Goal: Transaction & Acquisition: Download file/media

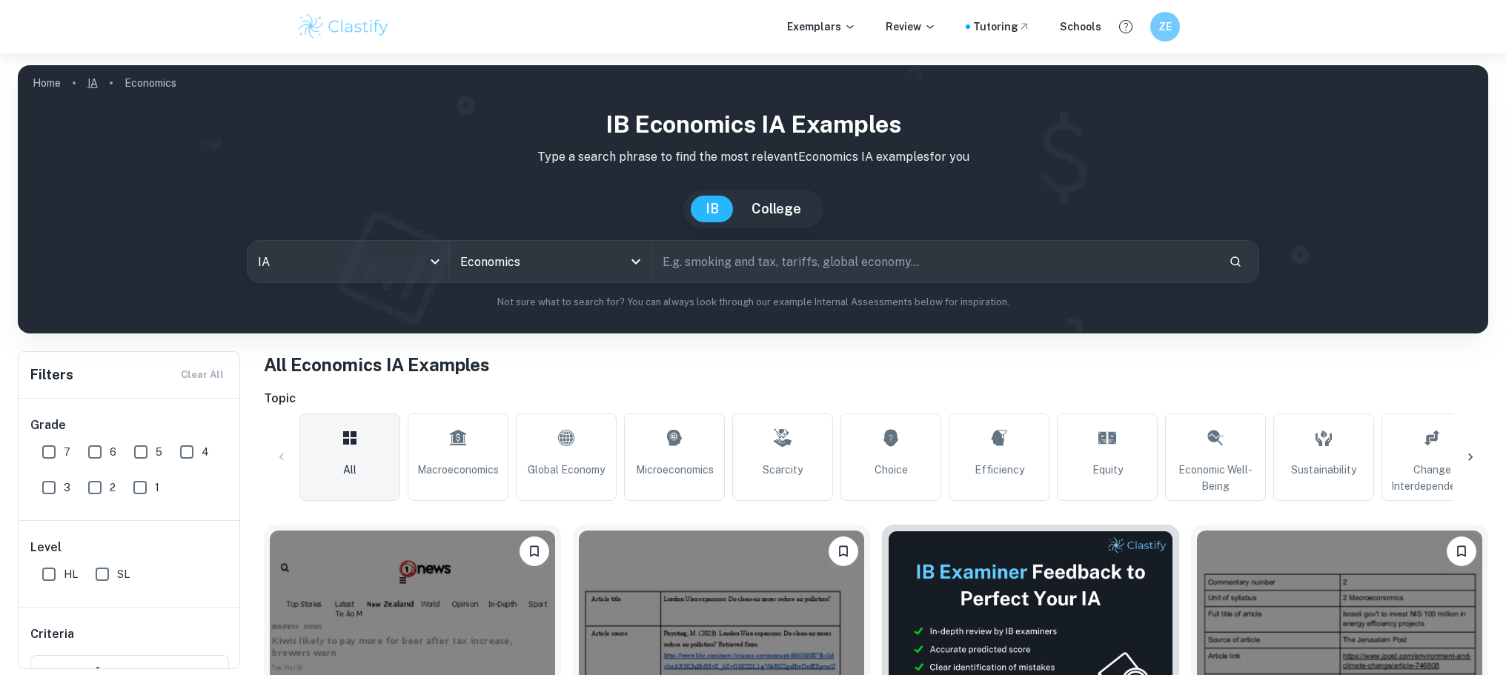
click at [92, 84] on link "IA" at bounding box center [92, 83] width 10 height 21
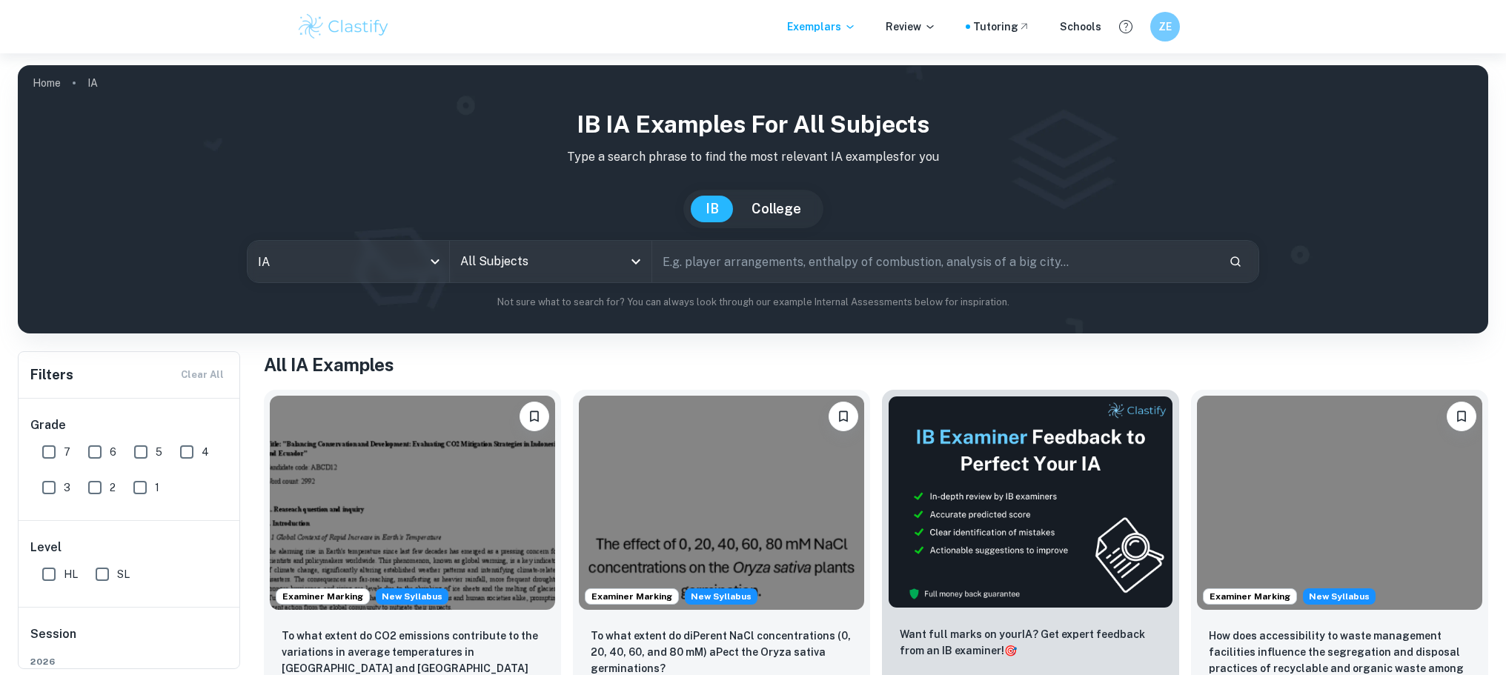
click at [612, 257] on input "All Subjects" at bounding box center [540, 262] width 166 height 28
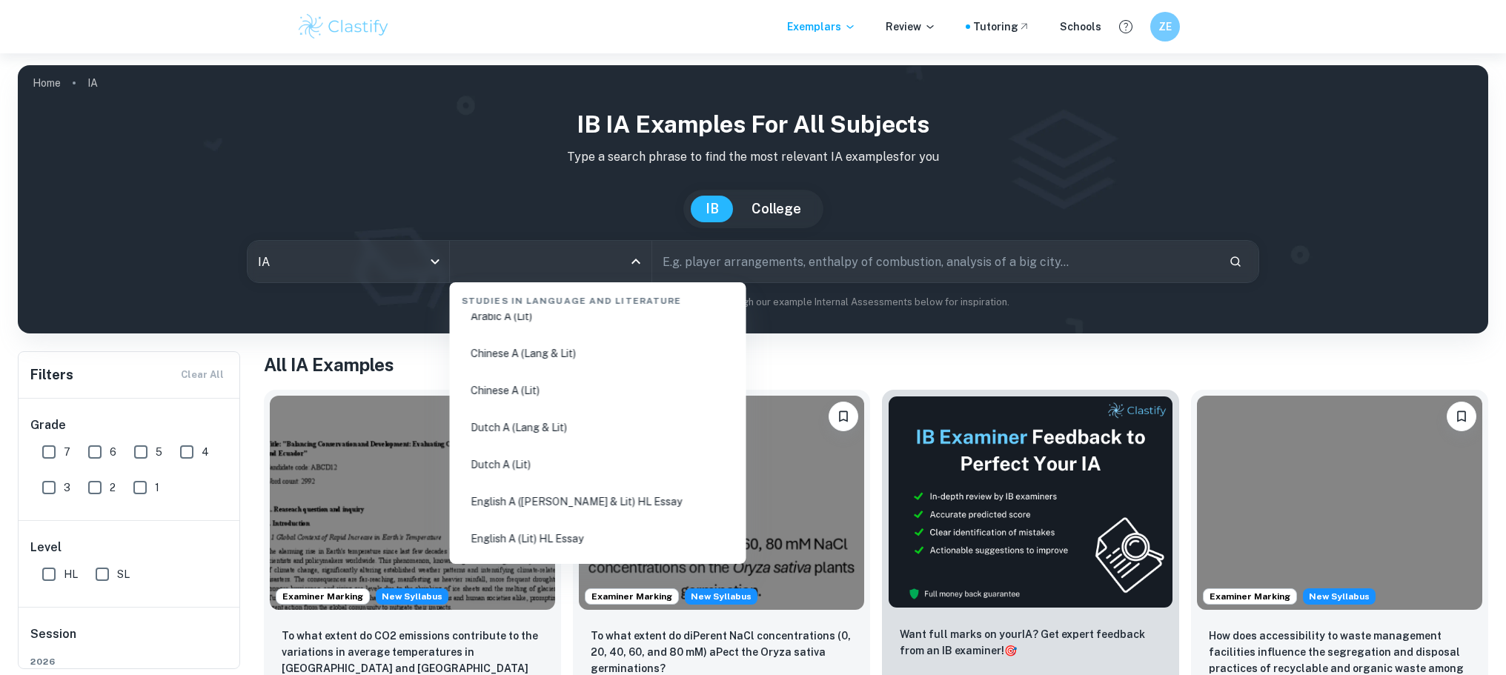
scroll to position [61, 0]
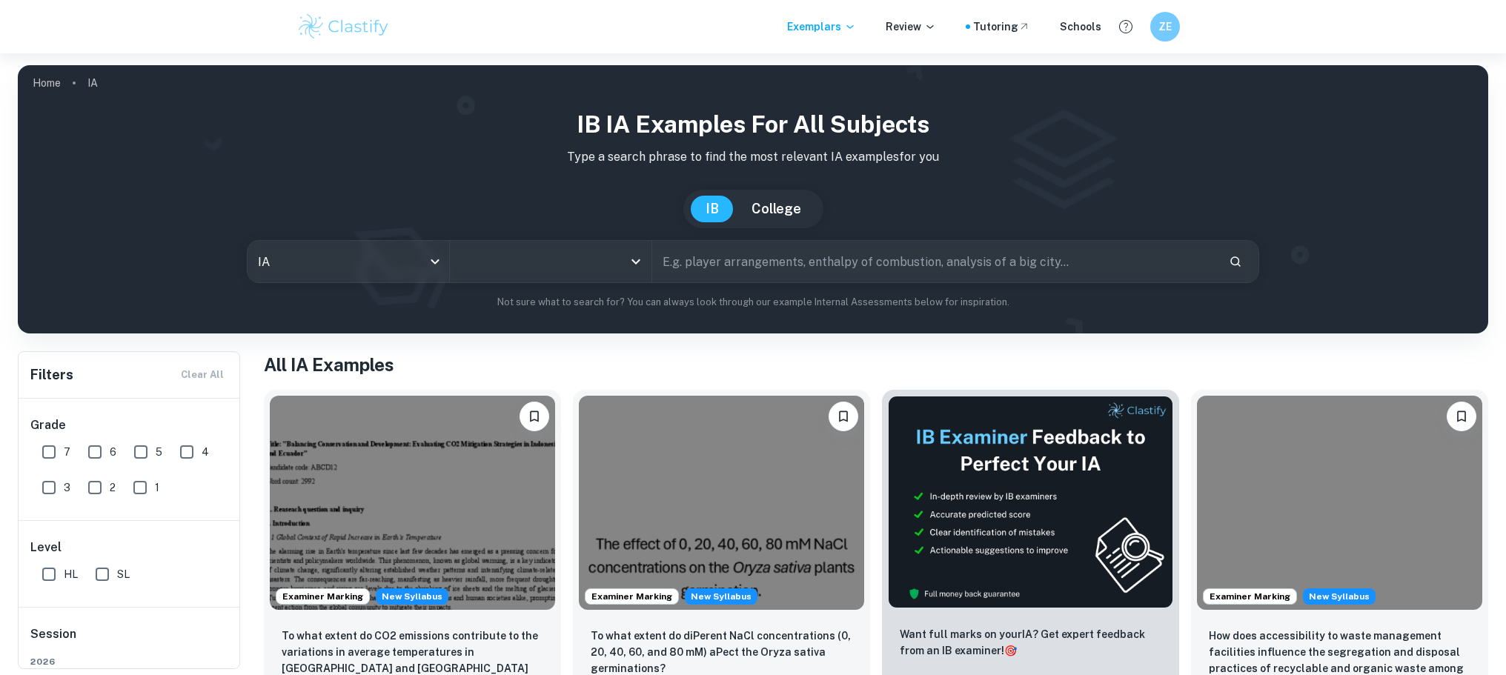
click at [564, 253] on input "All Subjects" at bounding box center [540, 262] width 166 height 28
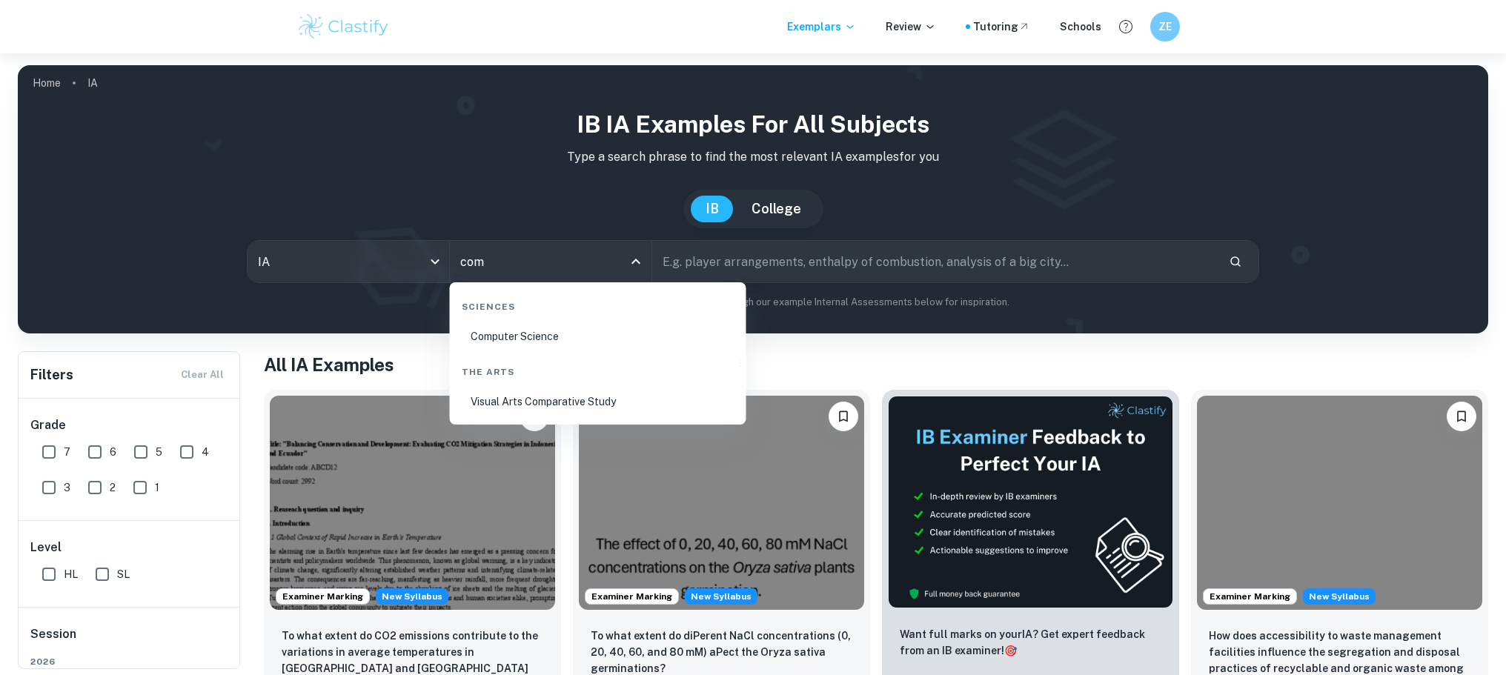
click at [556, 336] on li "Computer Science" at bounding box center [598, 336] width 285 height 34
type input "Computer Science"
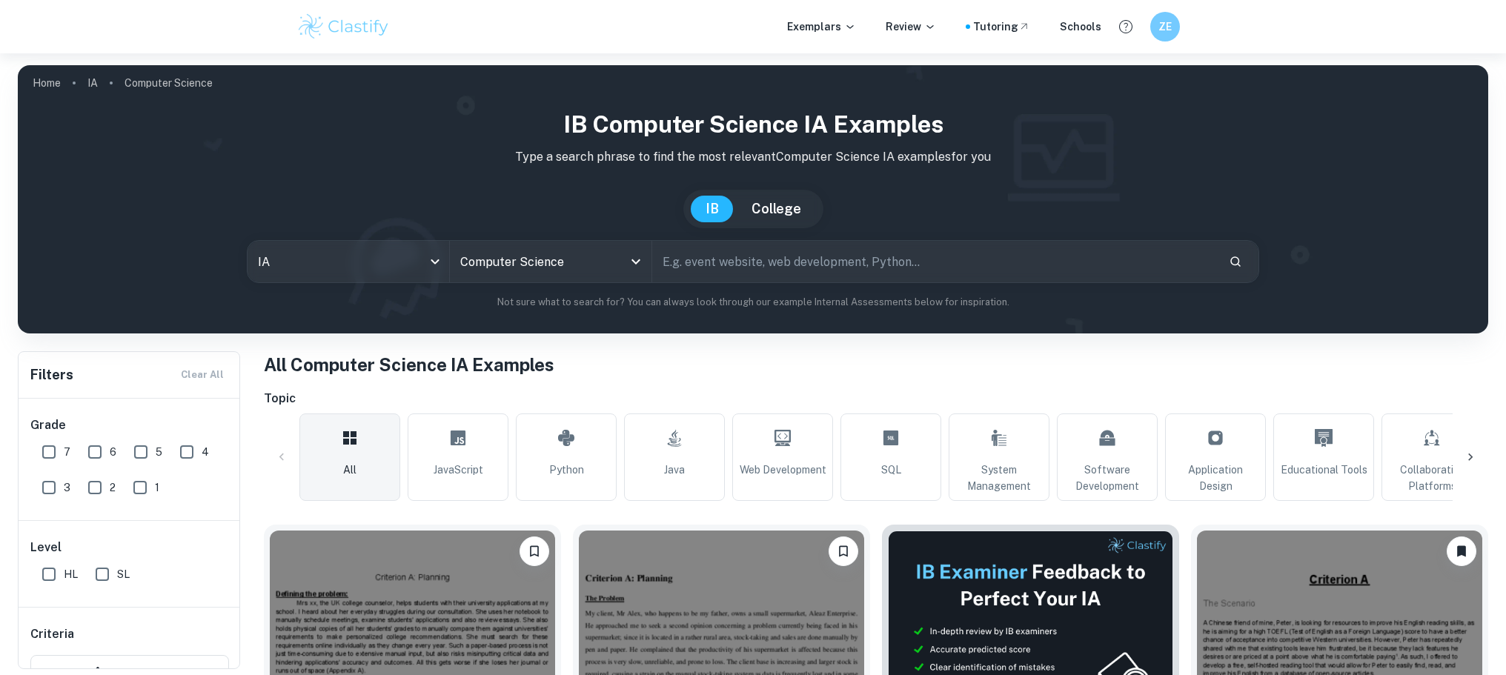
drag, startPoint x: 105, startPoint y: 577, endPoint x: 53, endPoint y: 478, distance: 111.4
click at [105, 577] on input "SL" at bounding box center [102, 575] width 30 height 30
checkbox input "true"
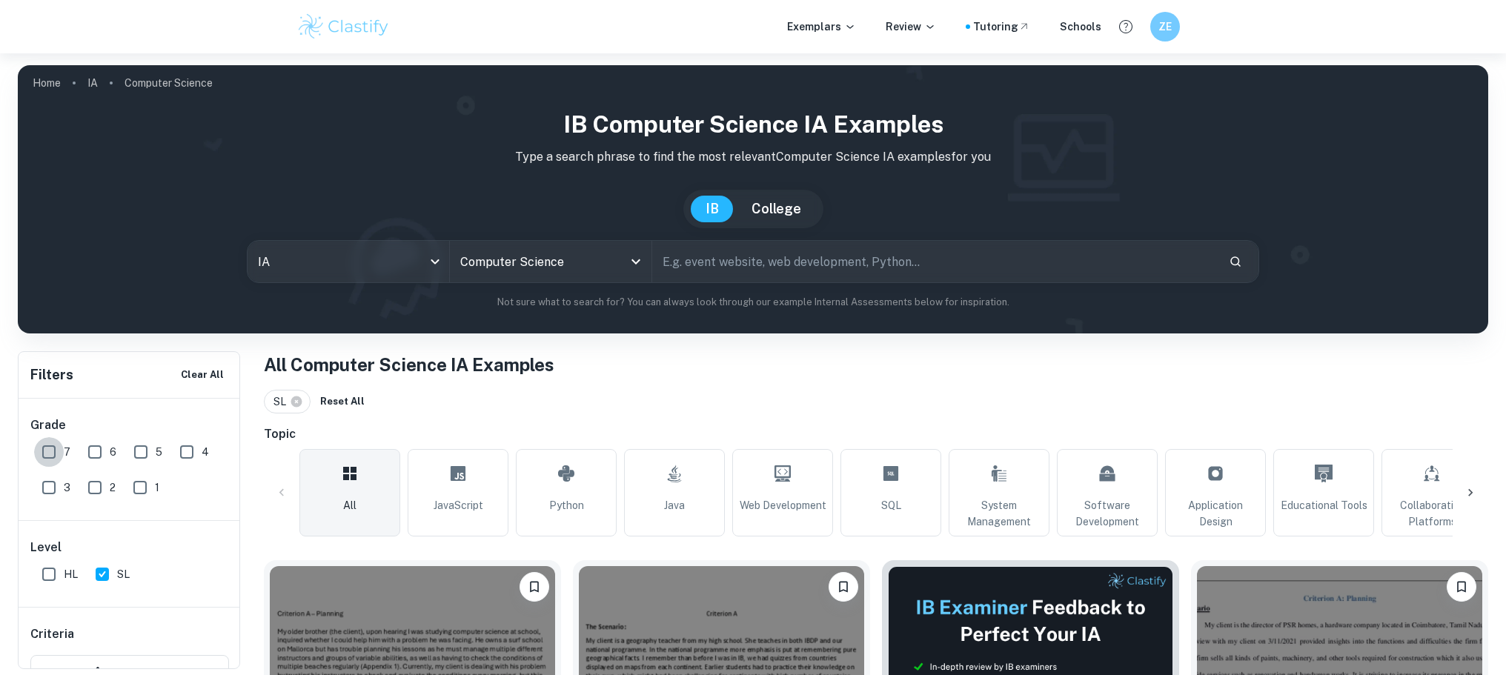
drag, startPoint x: 51, startPoint y: 448, endPoint x: 105, endPoint y: 459, distance: 55.2
click at [50, 448] on input "7" at bounding box center [49, 452] width 30 height 30
checkbox input "true"
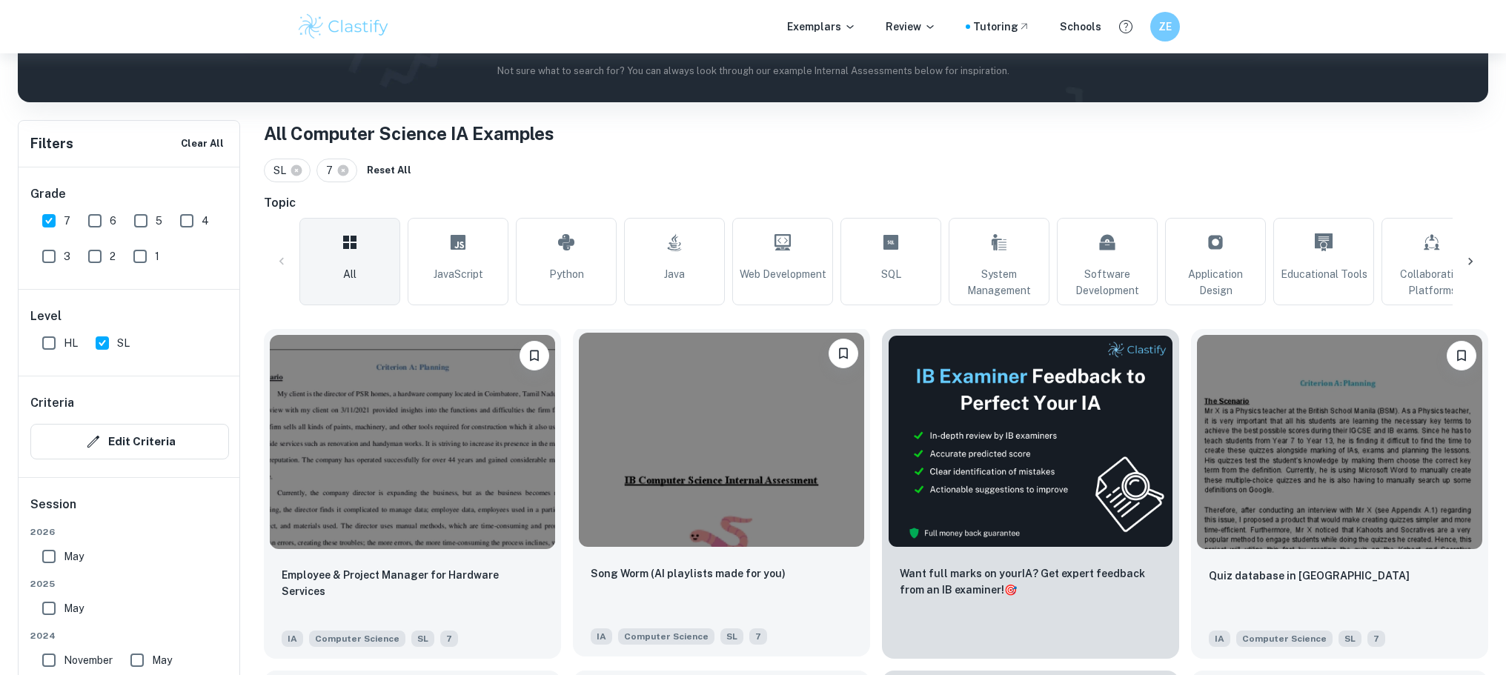
scroll to position [312, 0]
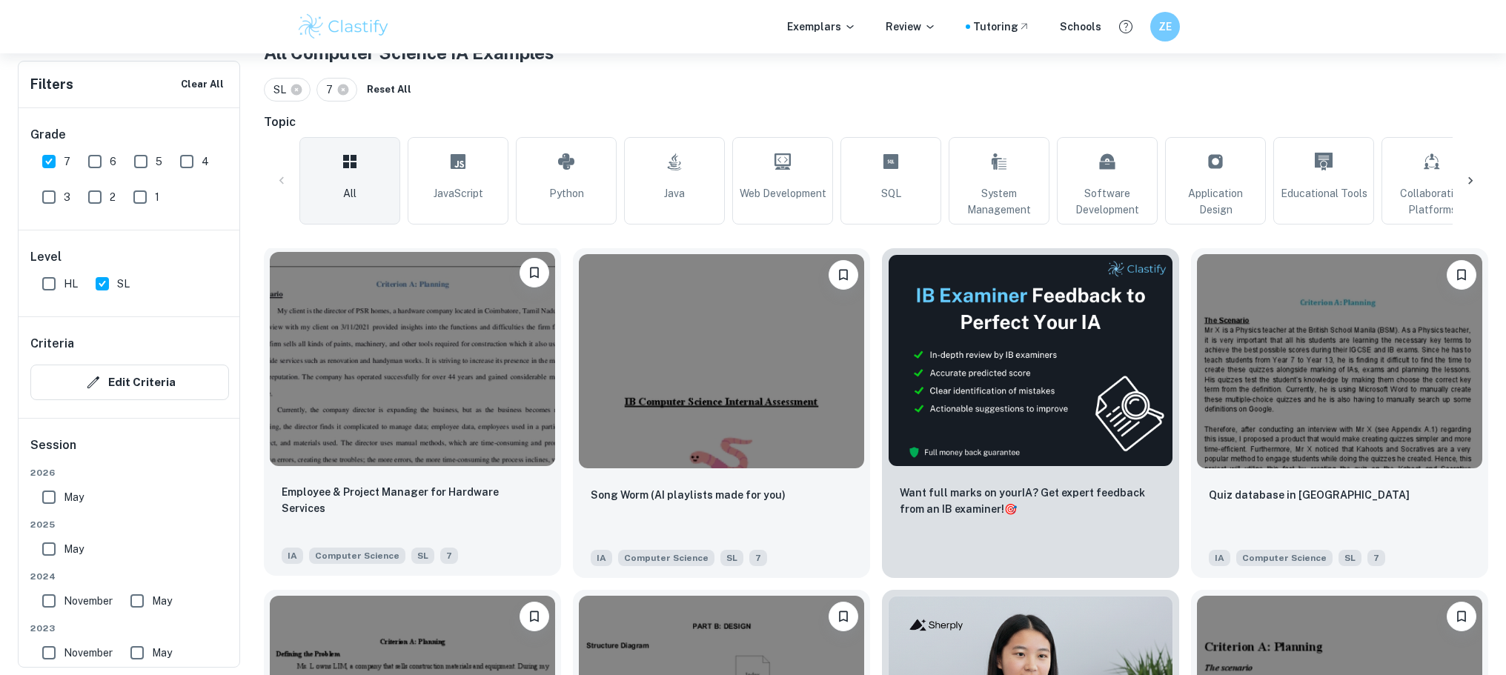
click at [416, 377] on img at bounding box center [412, 359] width 285 height 214
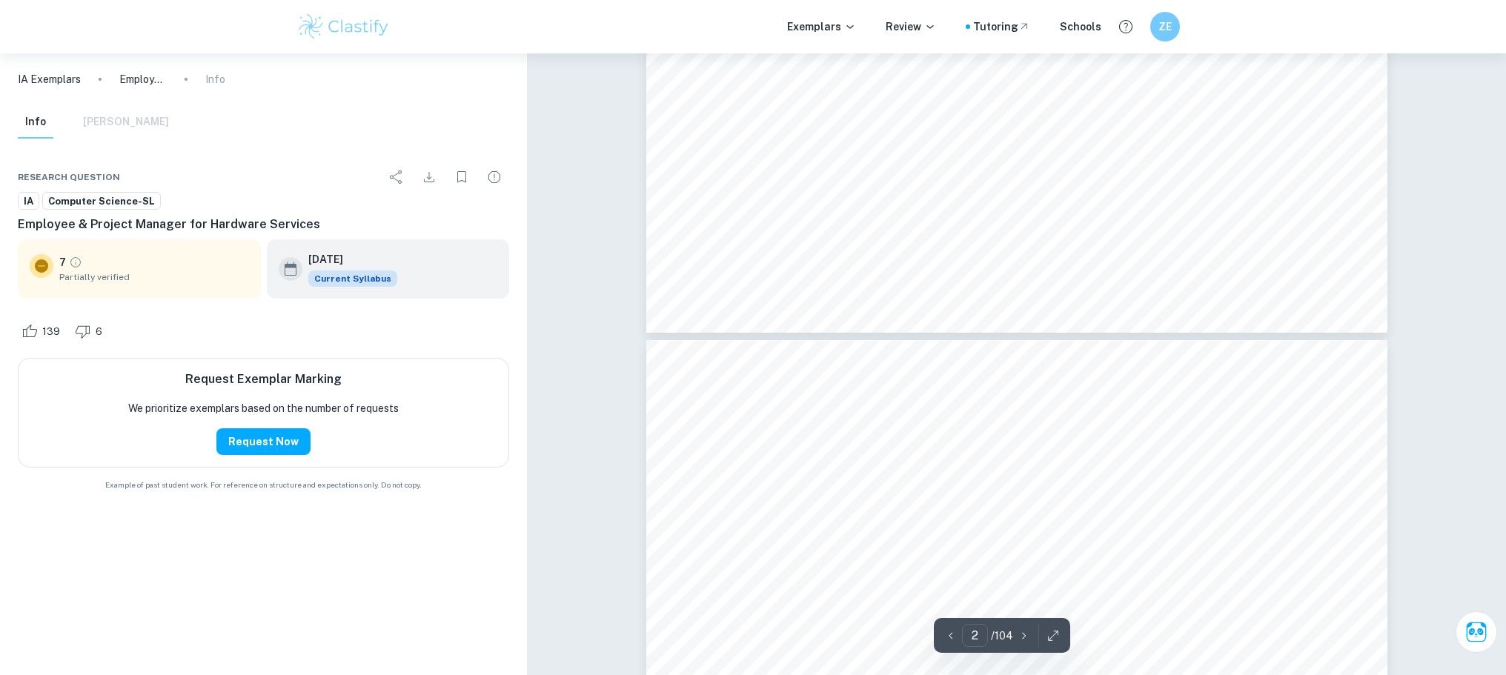
type input "3"
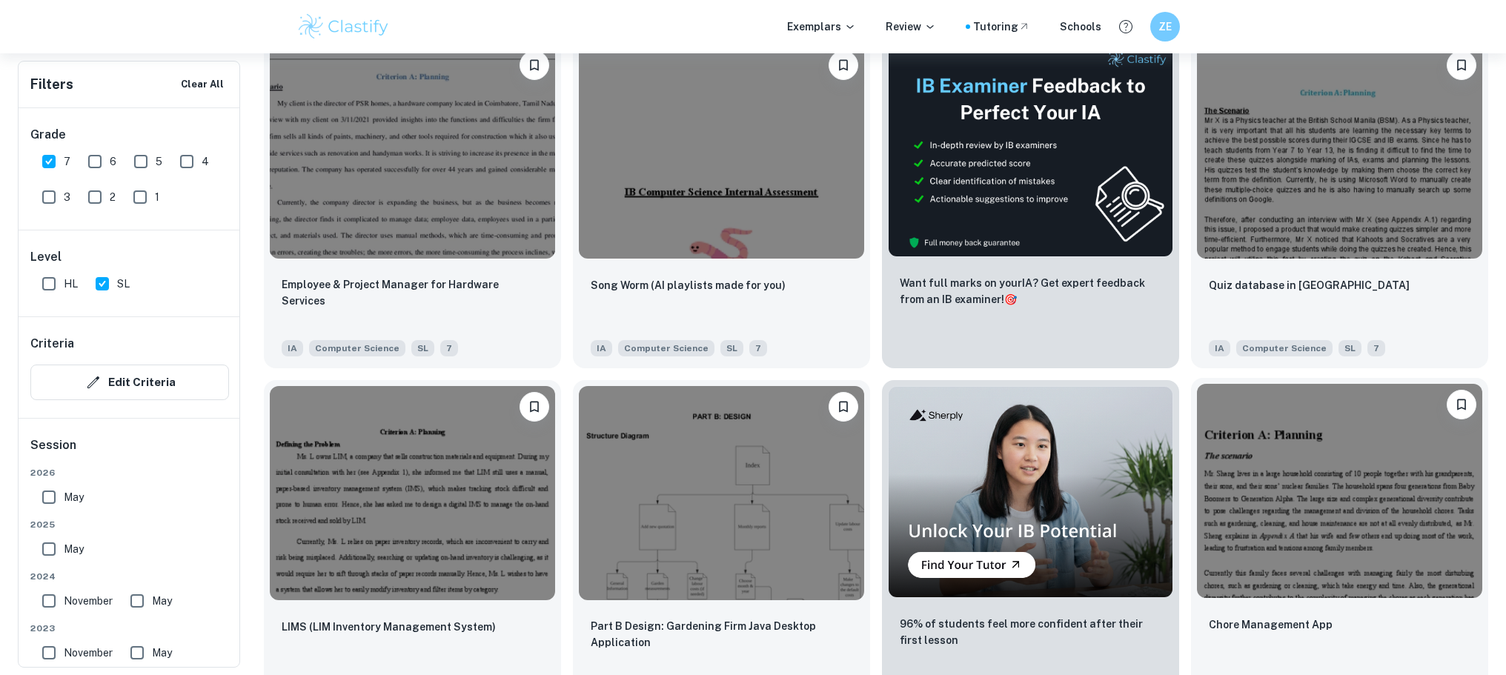
scroll to position [556, 0]
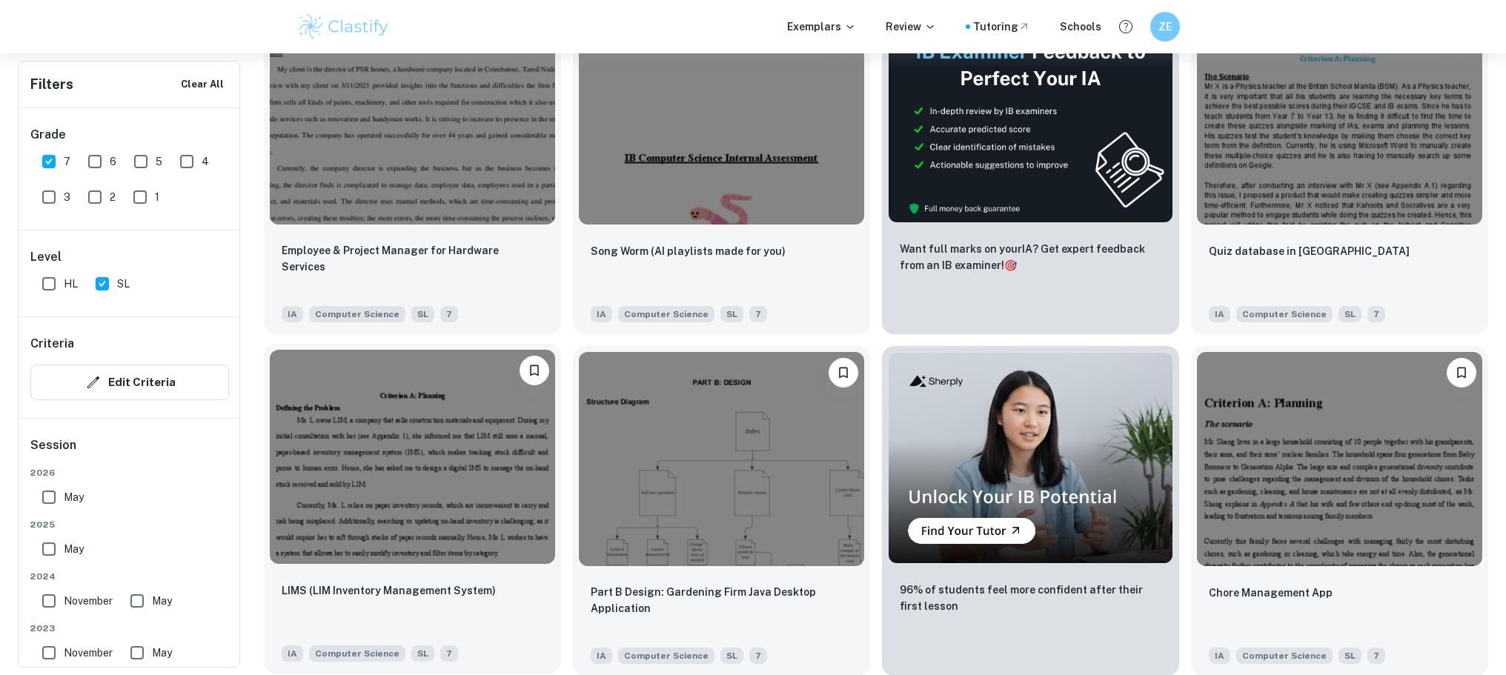
click at [429, 453] on img at bounding box center [412, 457] width 285 height 214
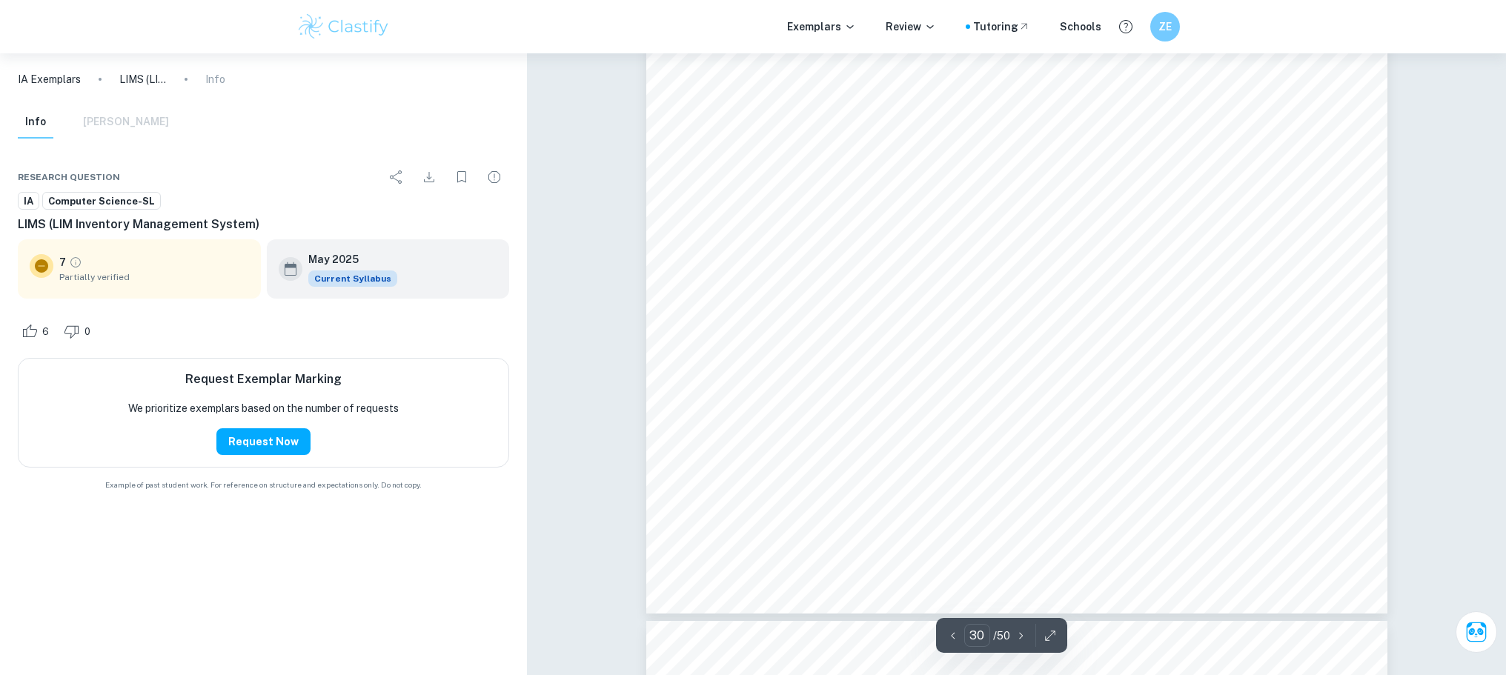
scroll to position [28559, 0]
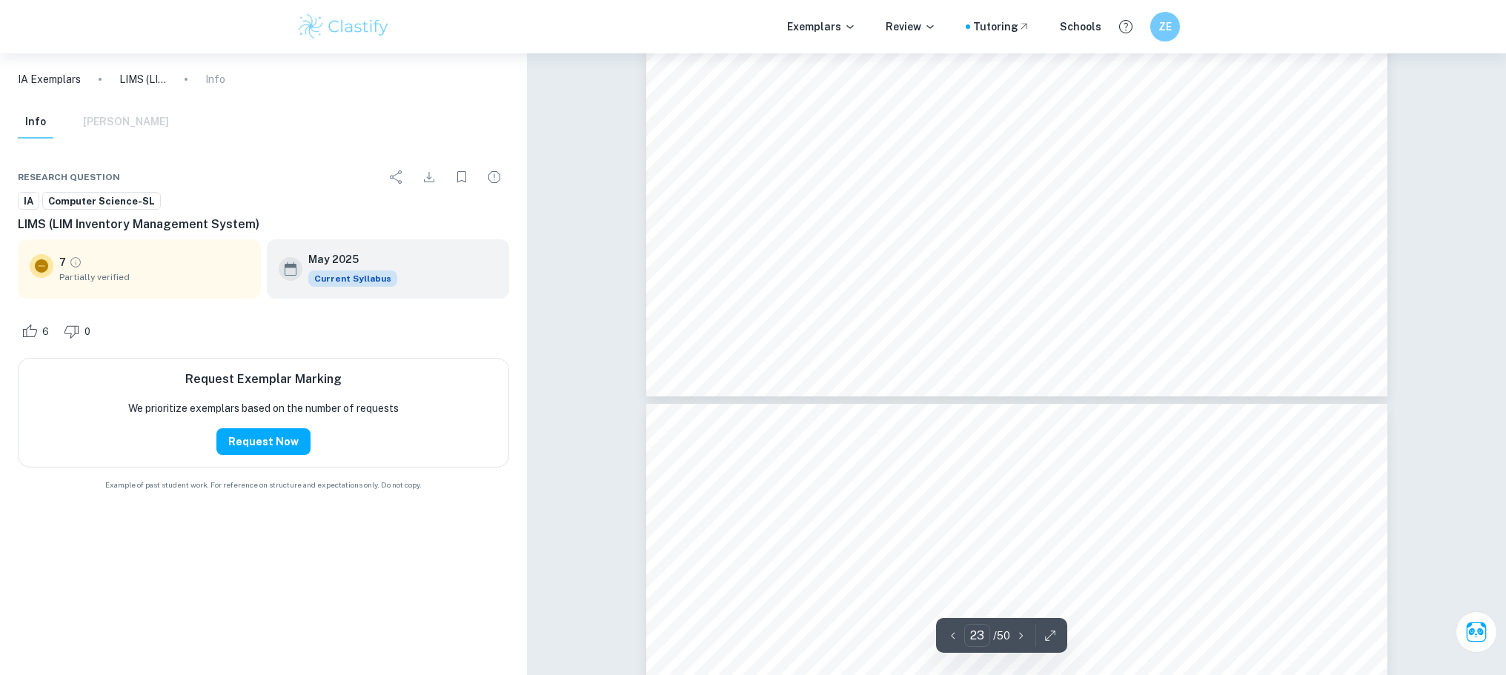
type input "22"
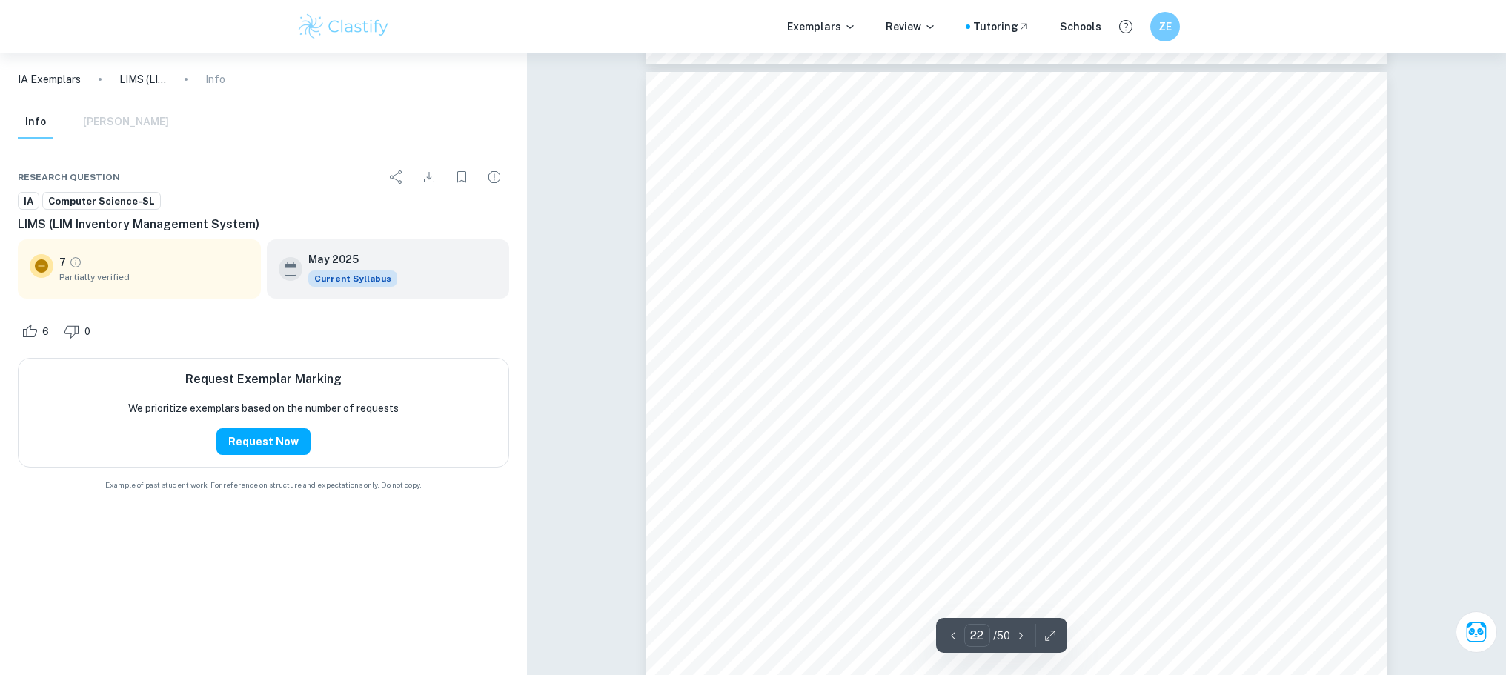
scroll to position [20329, 0]
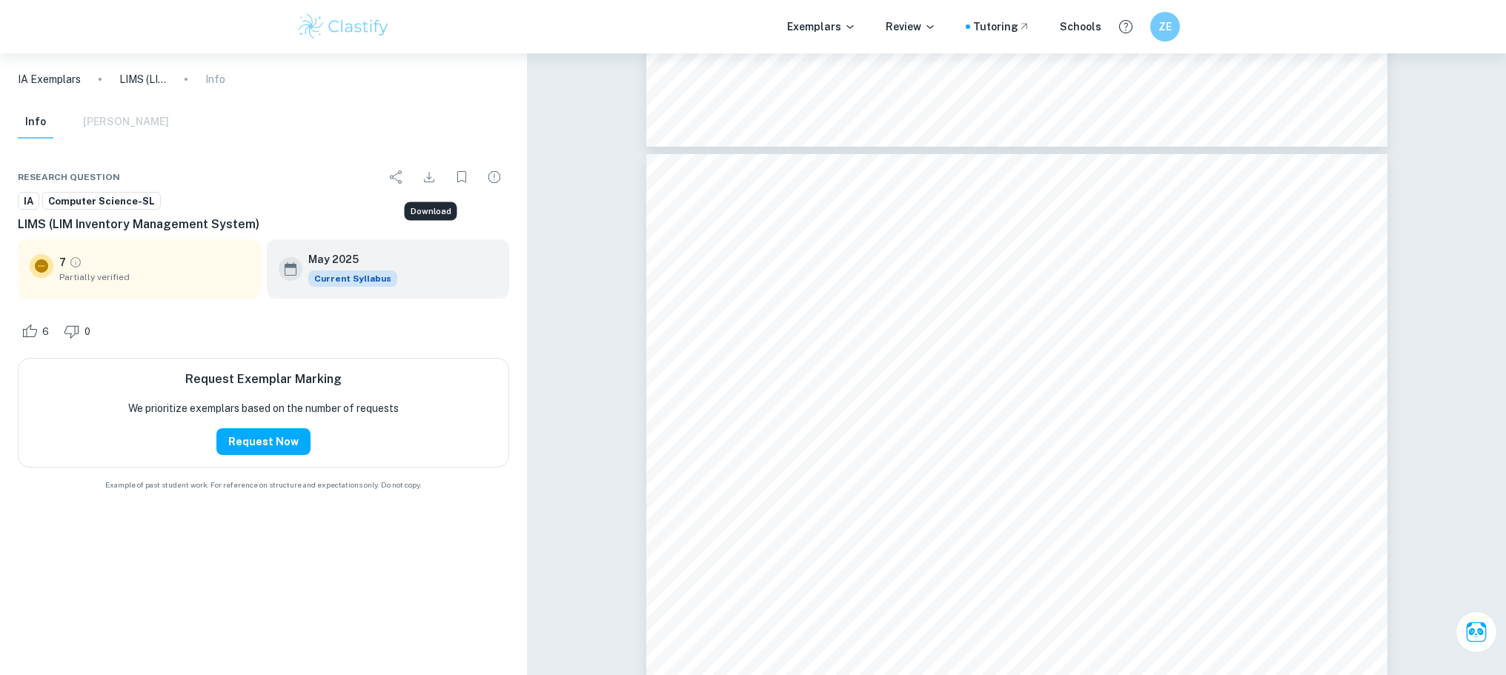
click at [429, 177] on icon "Download" at bounding box center [429, 177] width 18 height 18
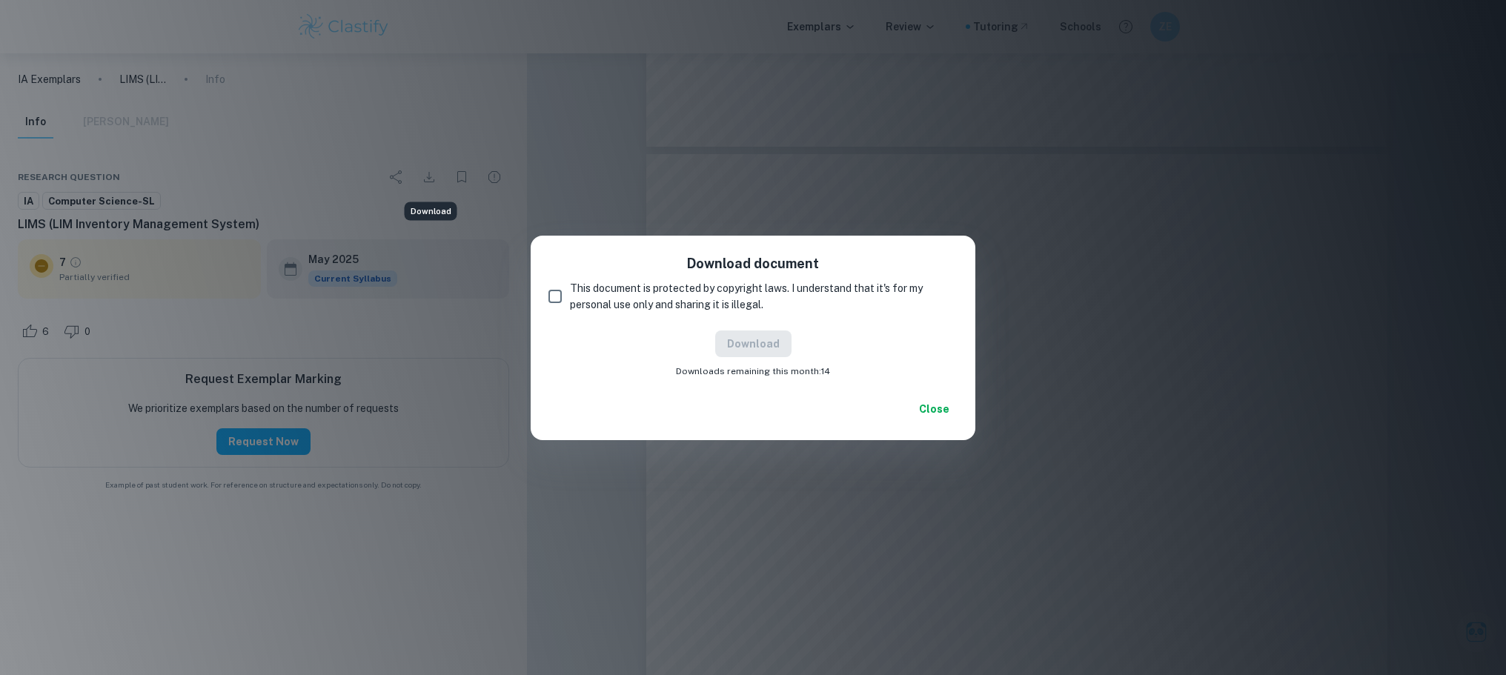
drag, startPoint x: 550, startPoint y: 296, endPoint x: 557, endPoint y: 297, distance: 7.6
click at [550, 296] on input "This document is protected by copyright laws. I understand that it's for my per…" at bounding box center [555, 297] width 30 height 30
checkbox input "true"
click at [767, 339] on button "Download" at bounding box center [753, 344] width 76 height 27
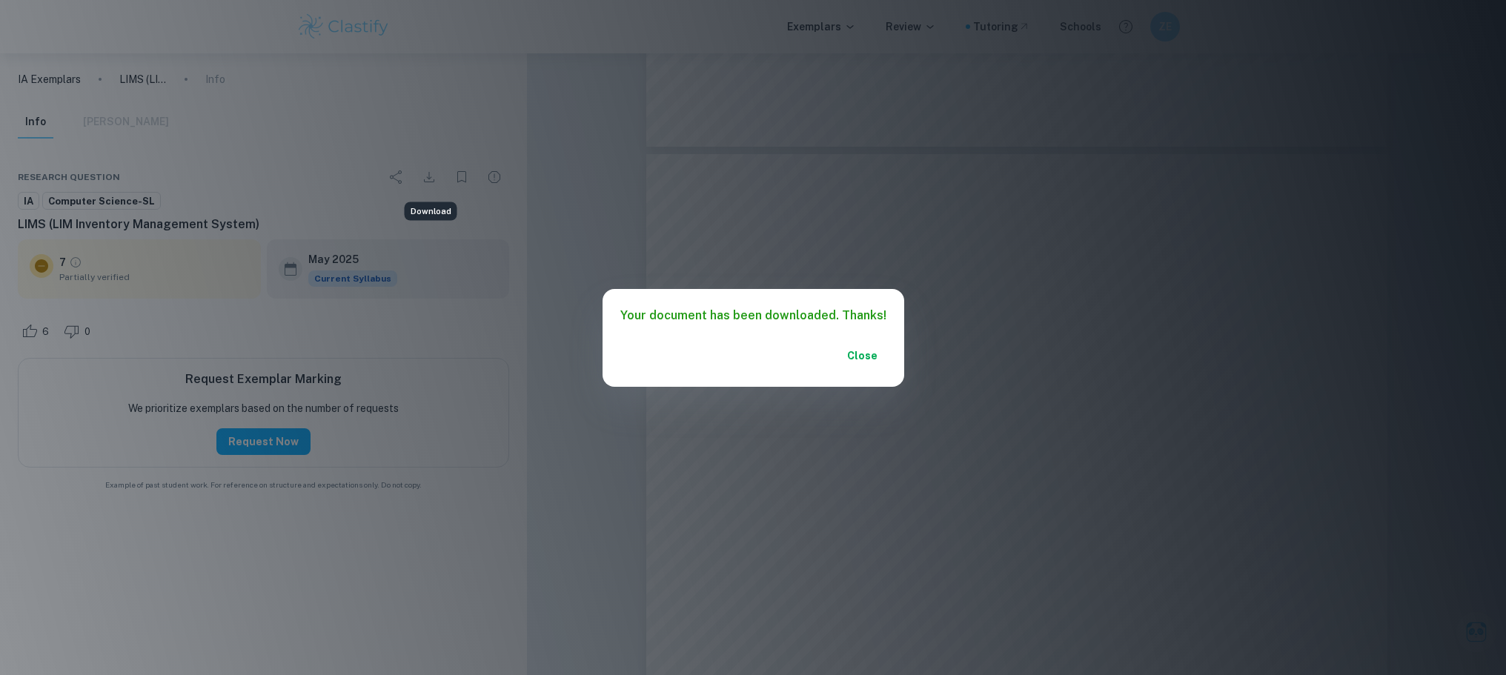
click at [850, 355] on button "Close" at bounding box center [862, 355] width 47 height 27
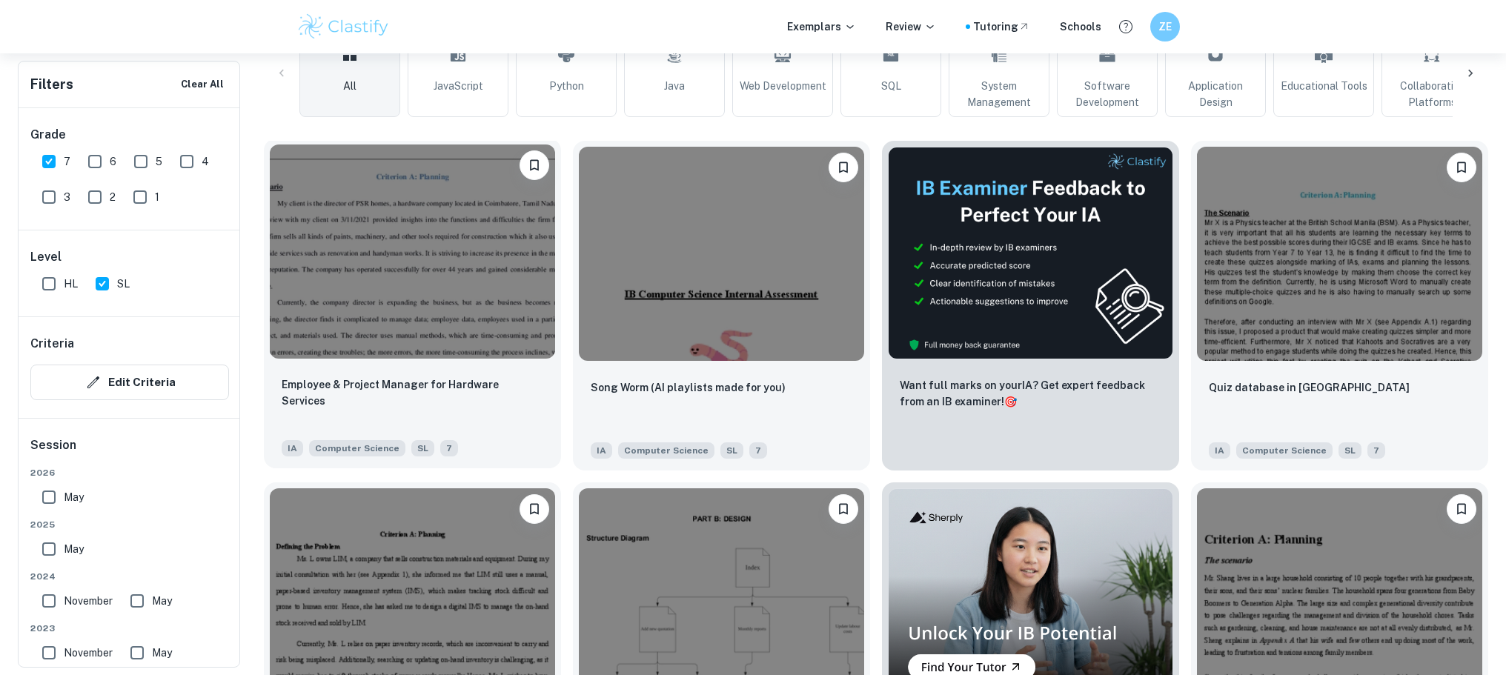
scroll to position [417, 0]
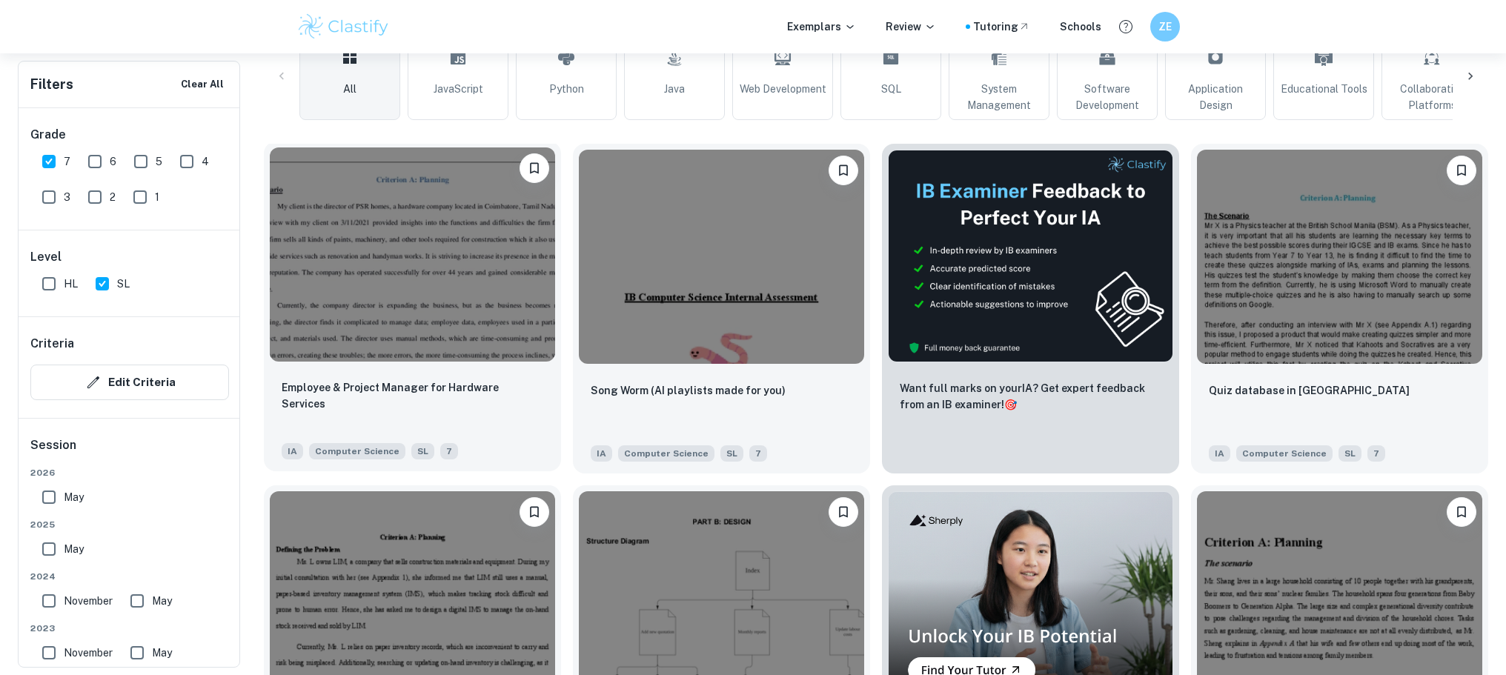
click at [448, 202] on img at bounding box center [412, 254] width 285 height 214
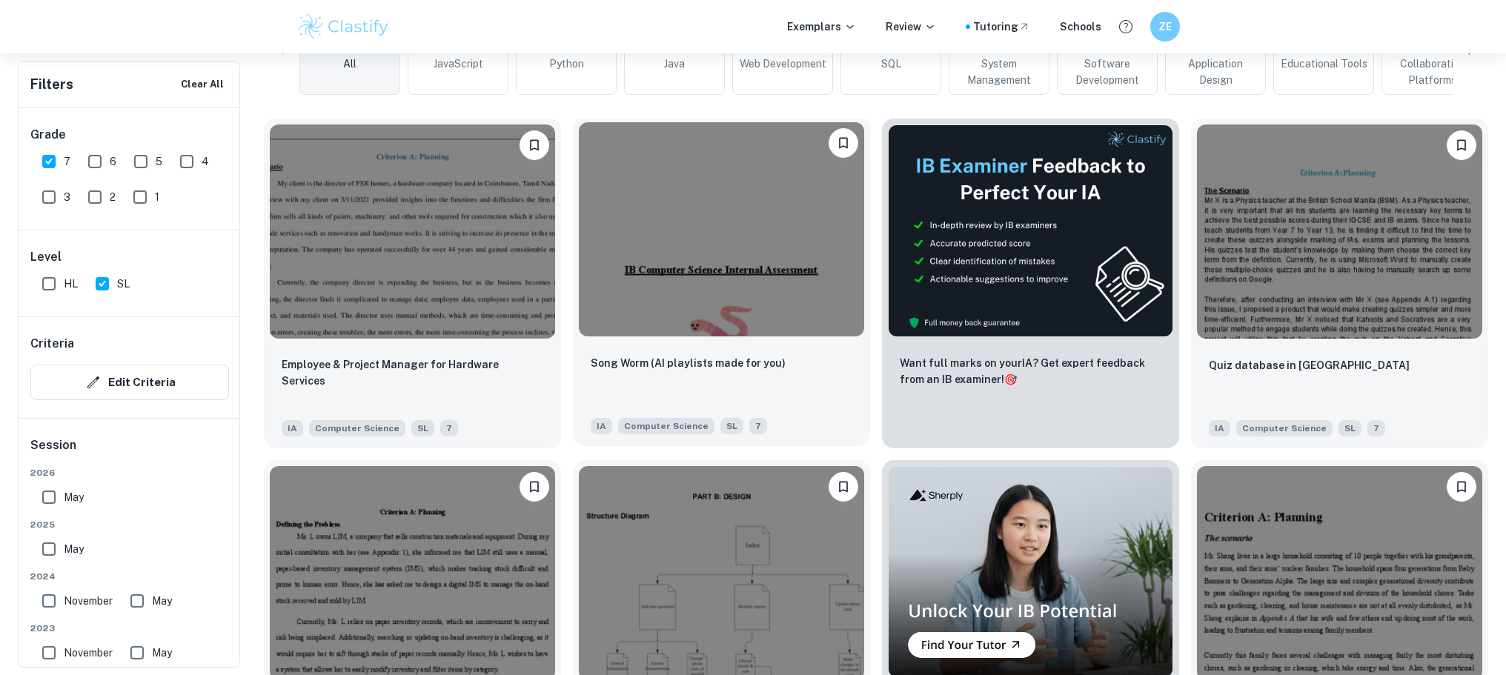
scroll to position [403, 0]
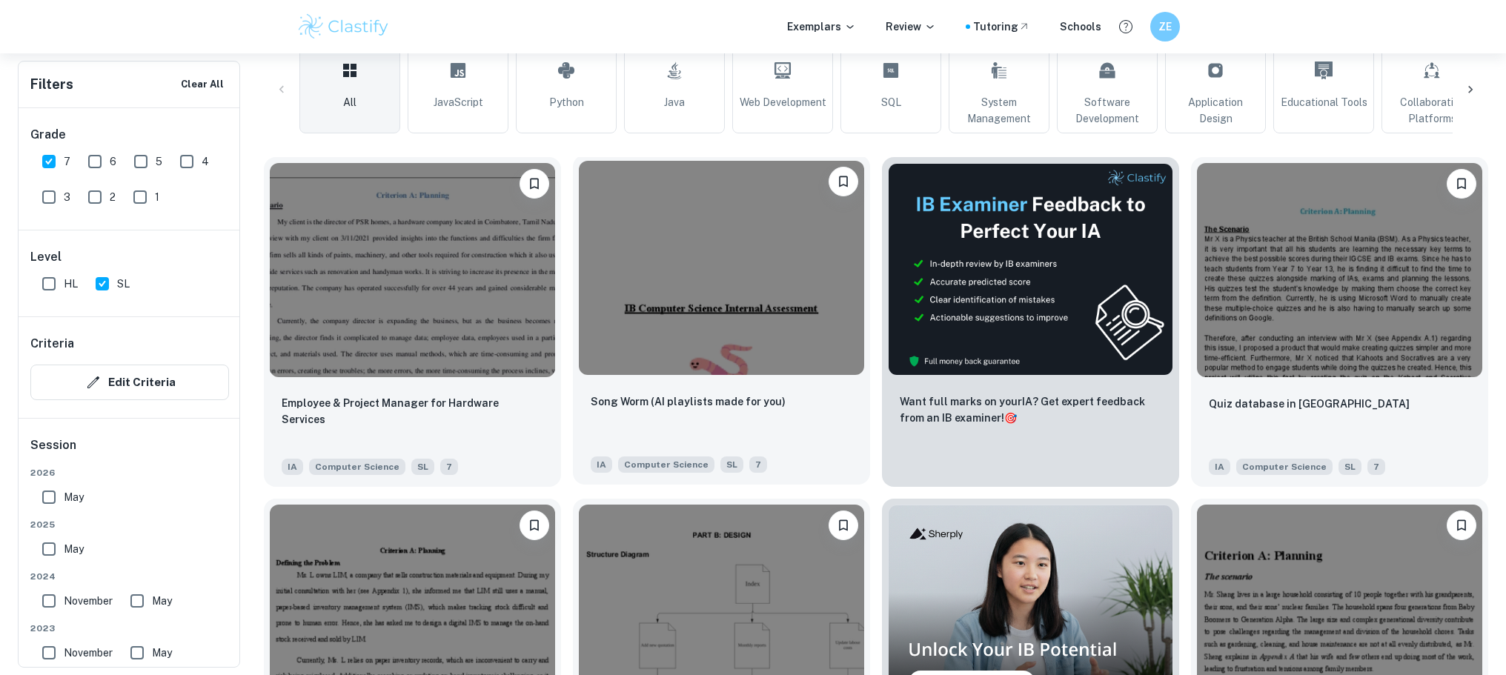
click at [753, 265] on img at bounding box center [721, 268] width 285 height 214
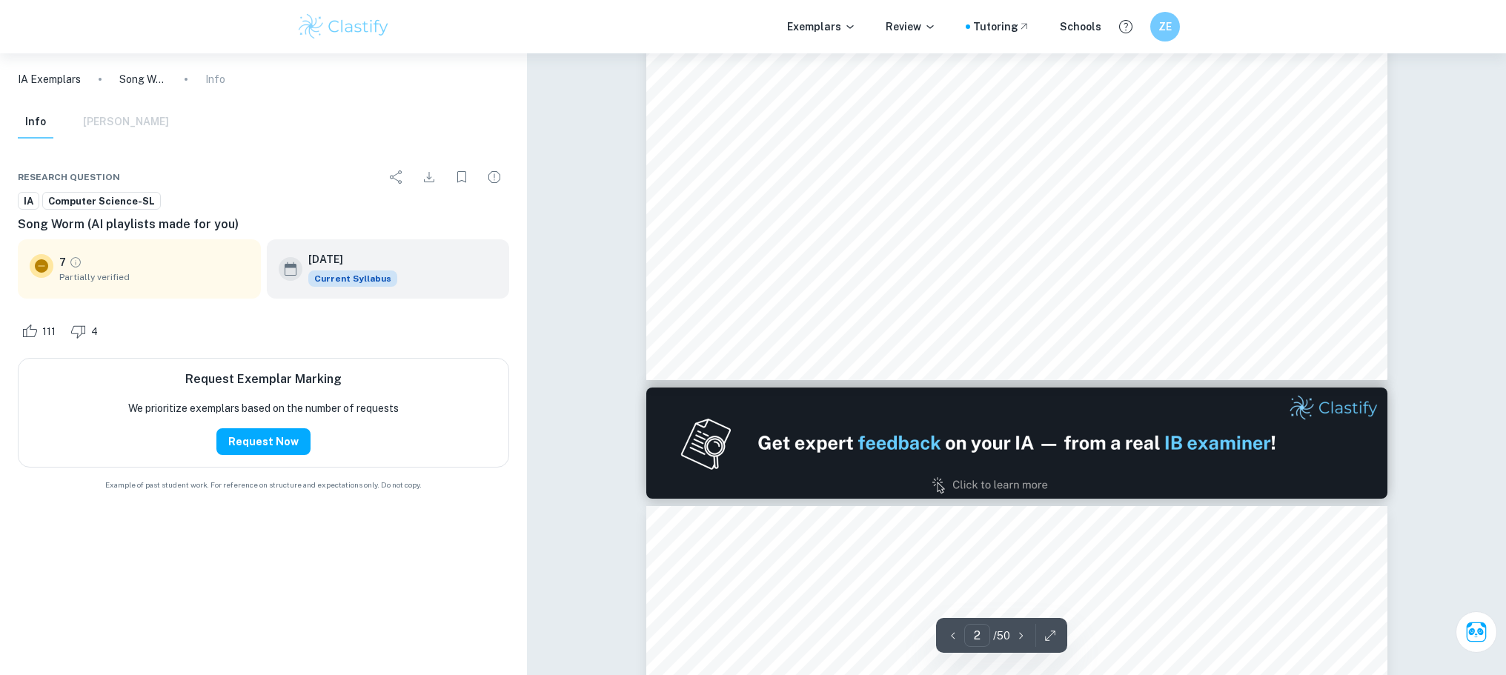
scroll to position [1484, 0]
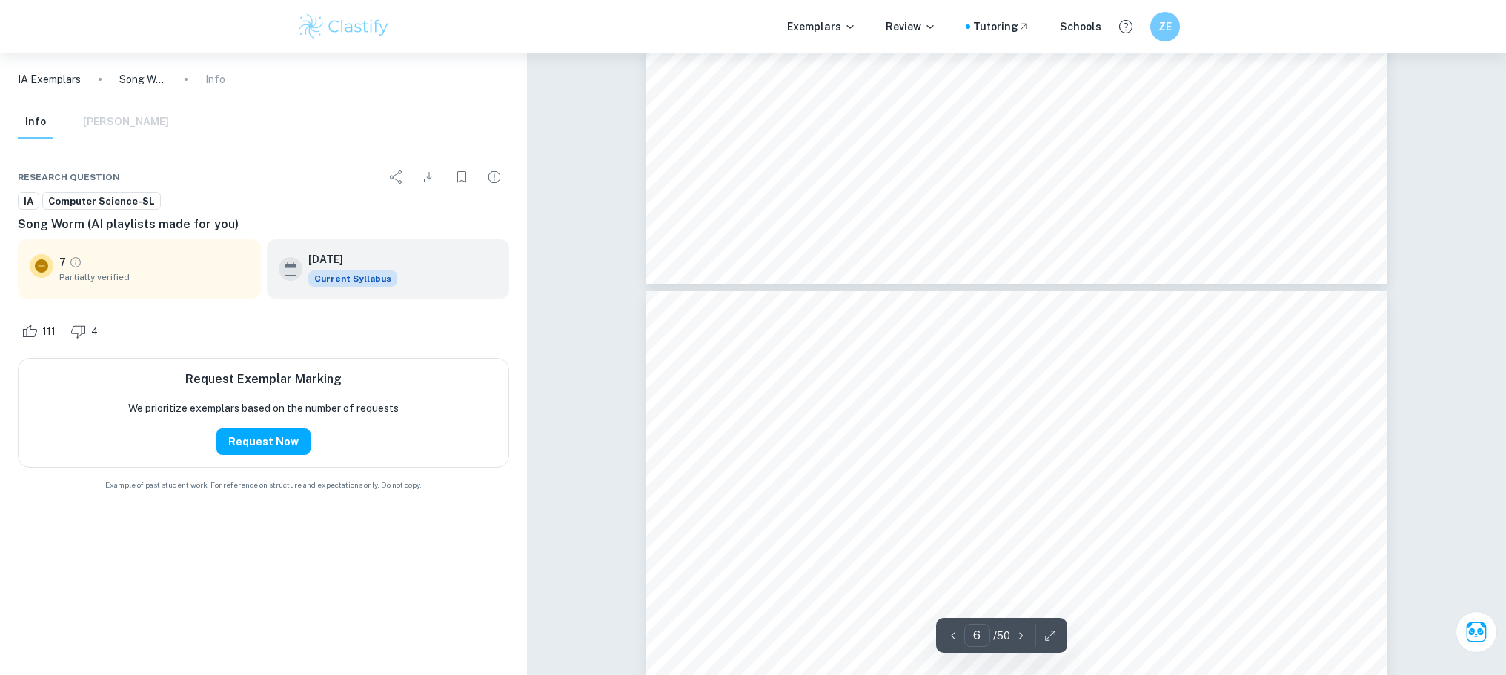
type input "7"
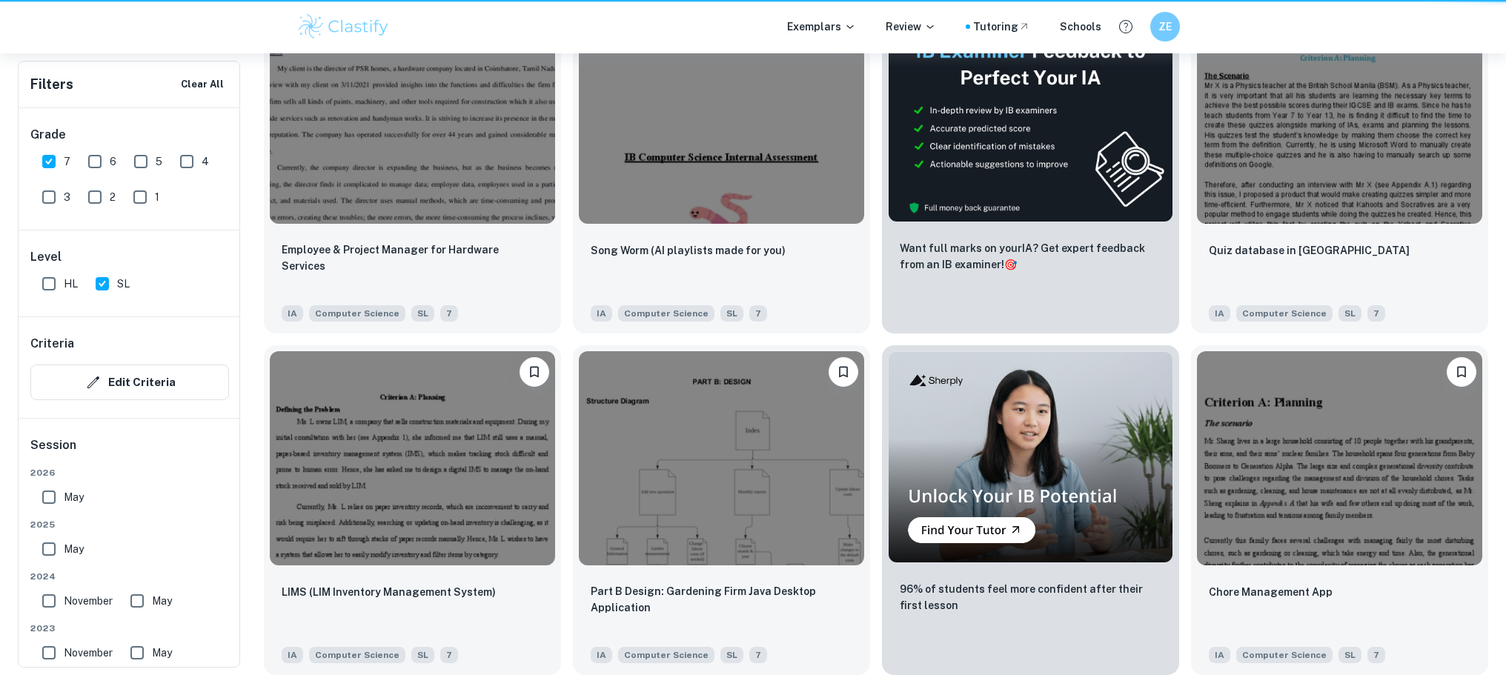
scroll to position [403, 0]
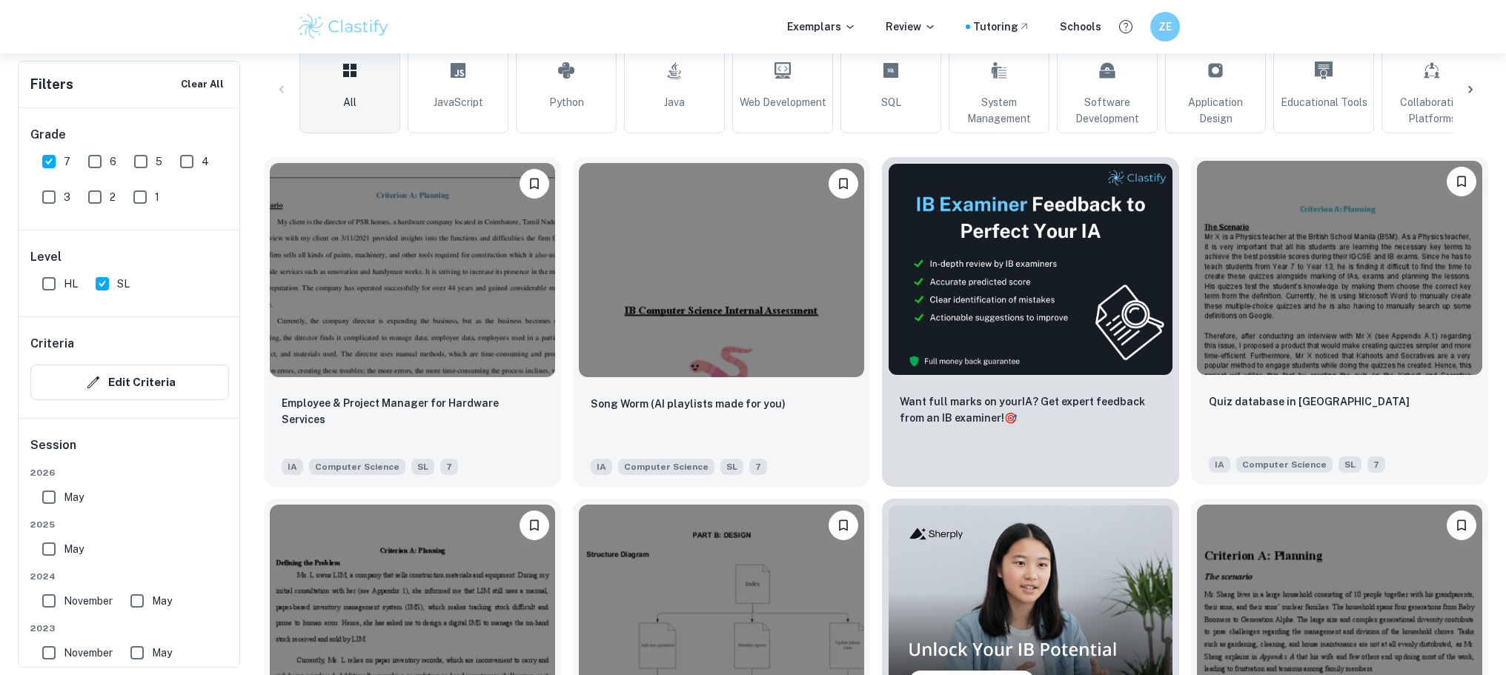
click at [1304, 282] on img at bounding box center [1339, 268] width 285 height 214
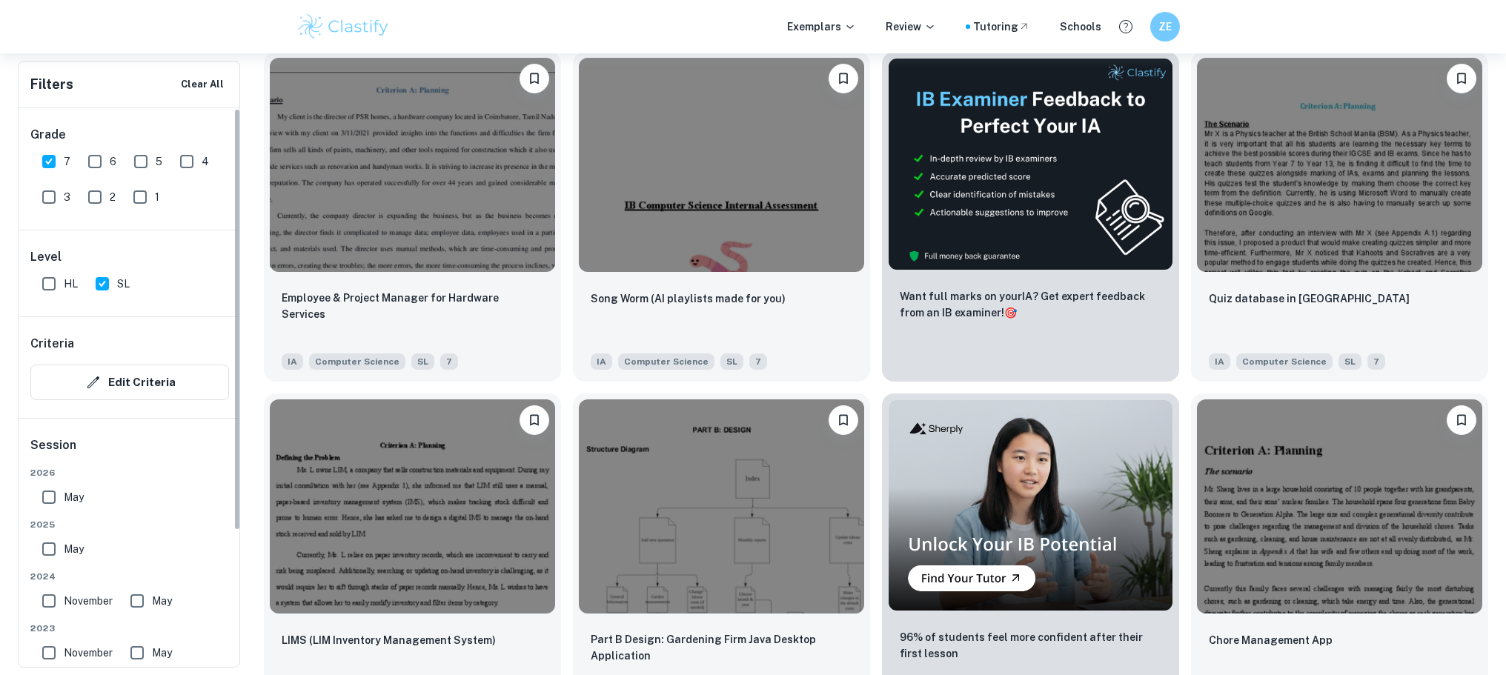
scroll to position [556, 0]
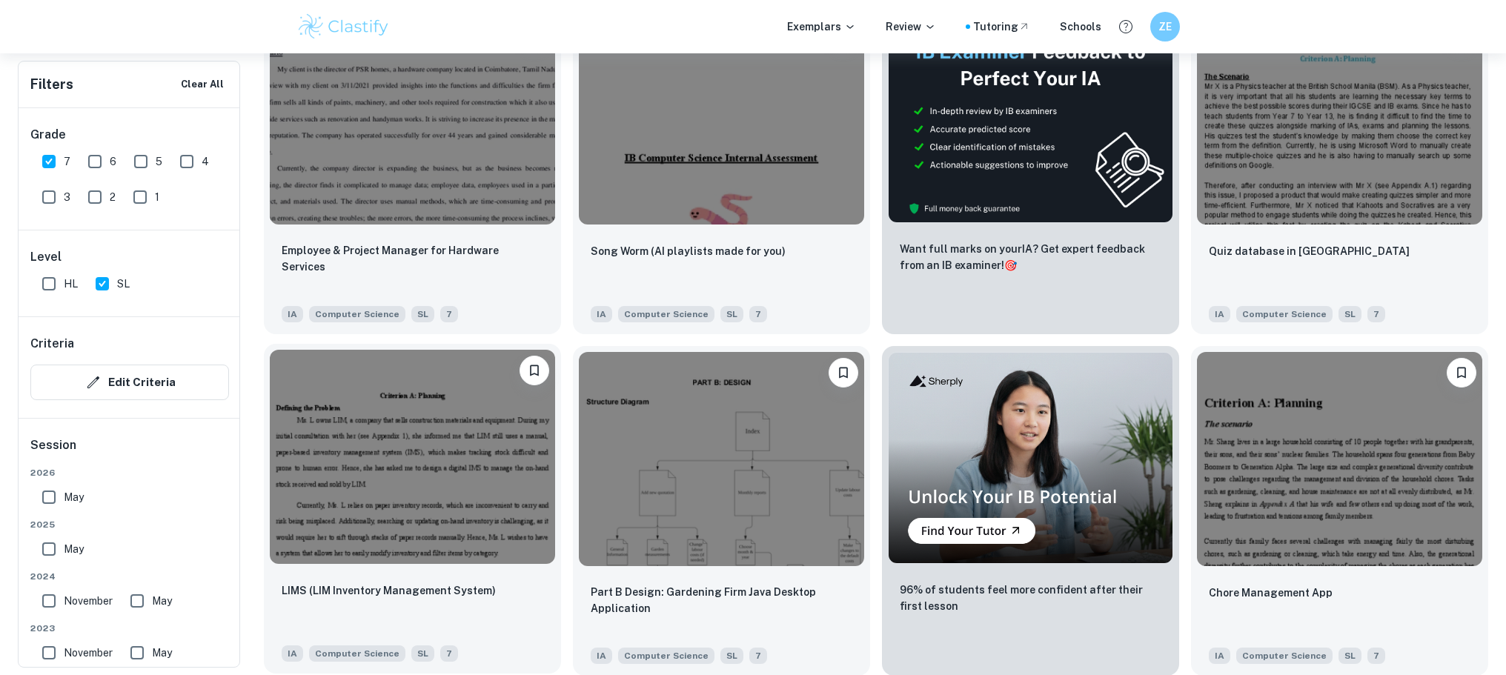
click at [474, 433] on img at bounding box center [412, 457] width 285 height 214
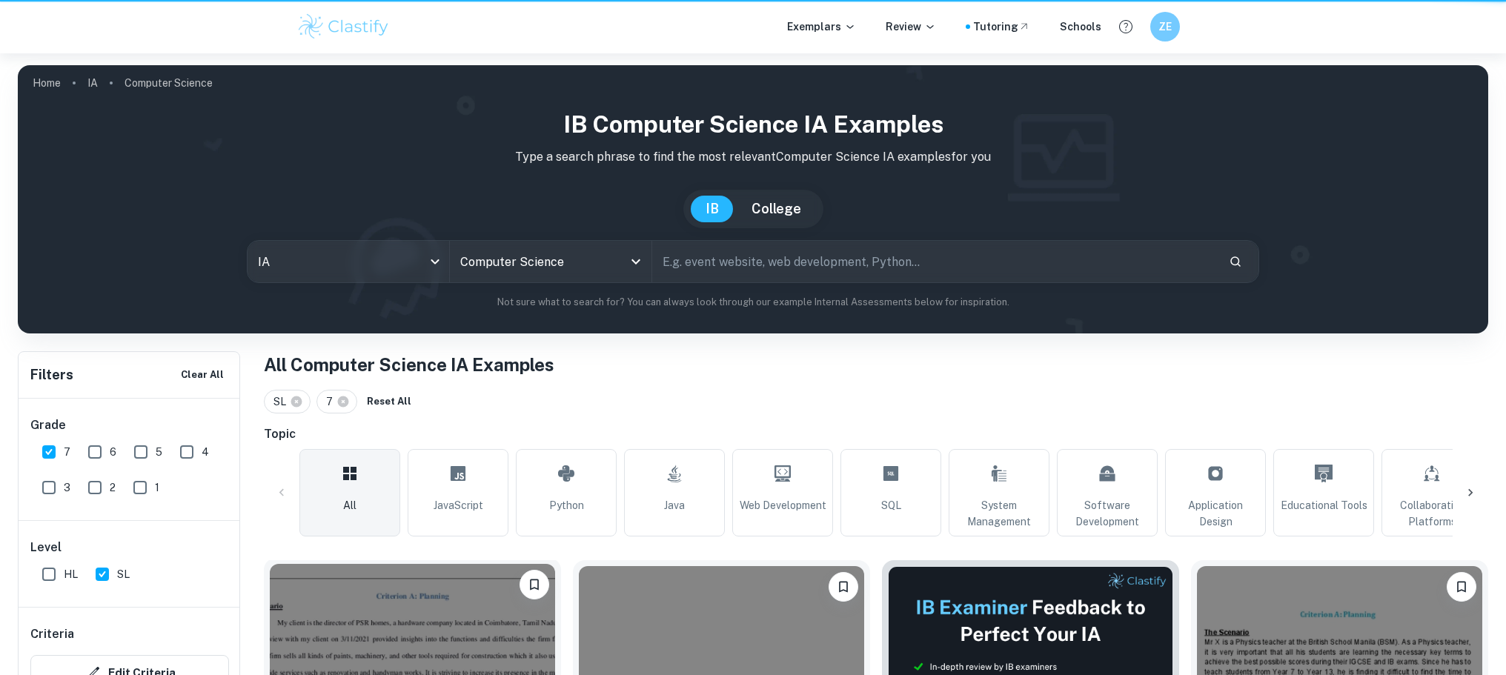
scroll to position [556, 0]
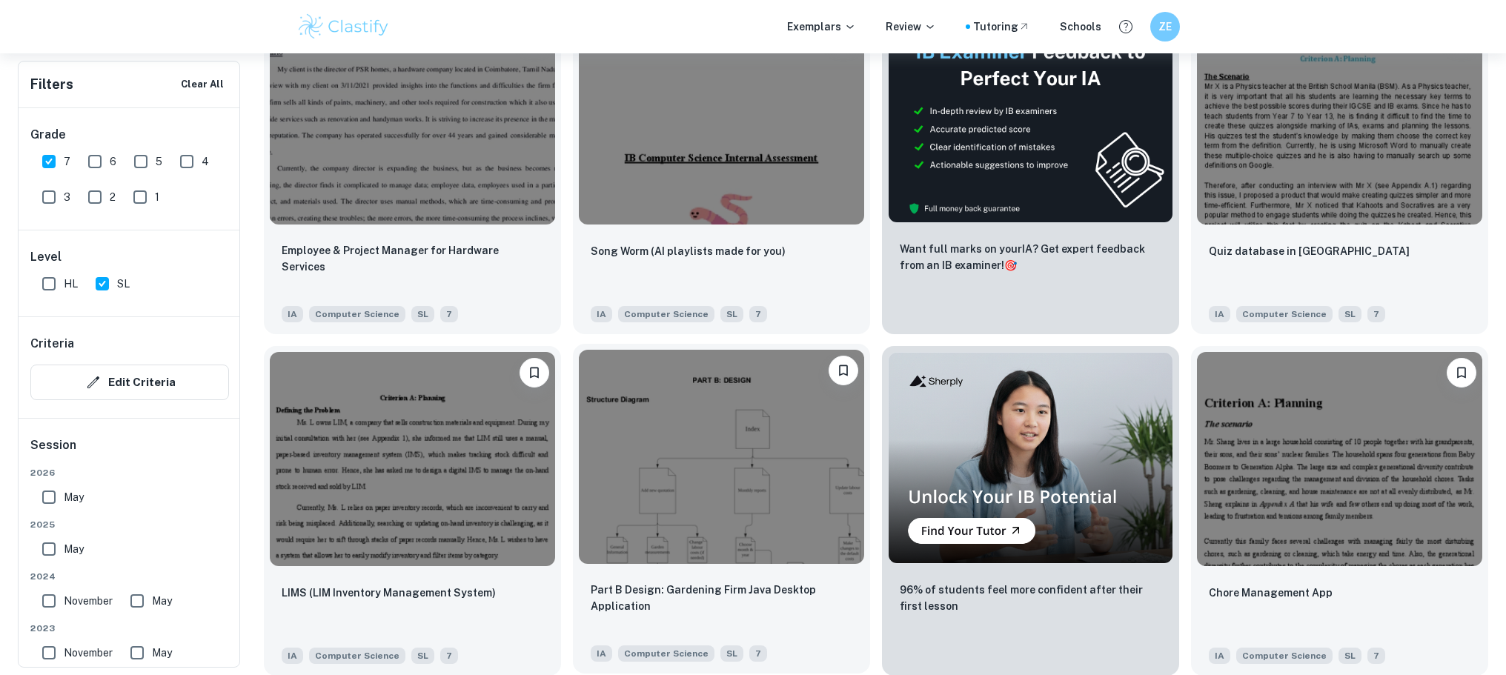
click at [761, 435] on img at bounding box center [721, 457] width 285 height 214
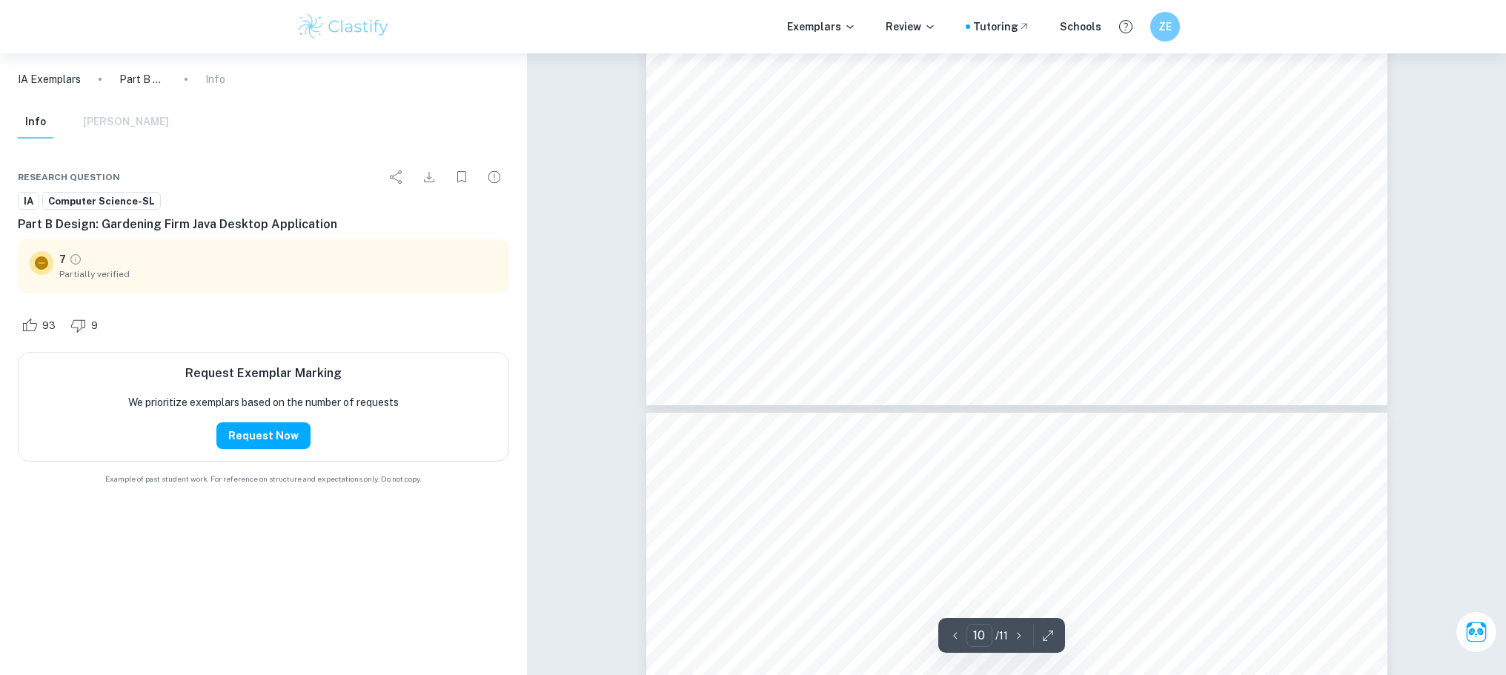
type input "11"
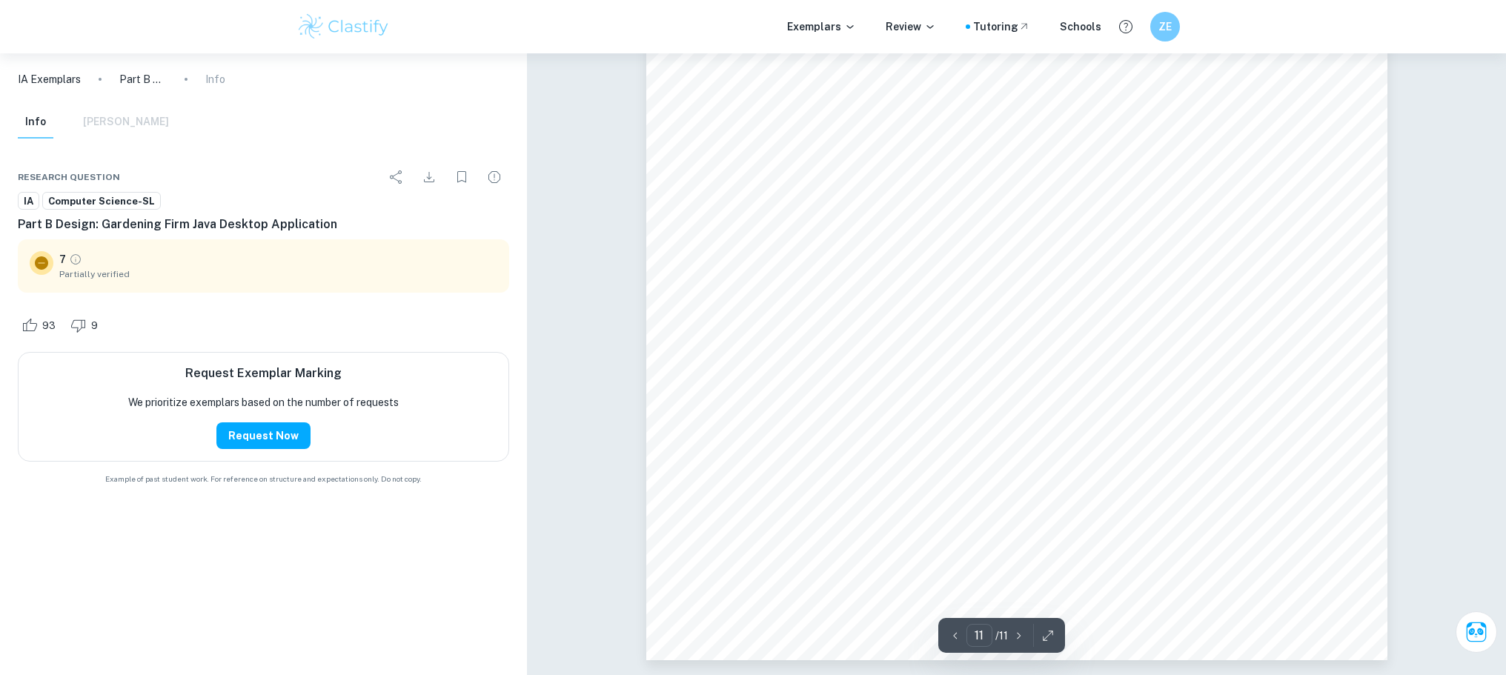
scroll to position [556, 0]
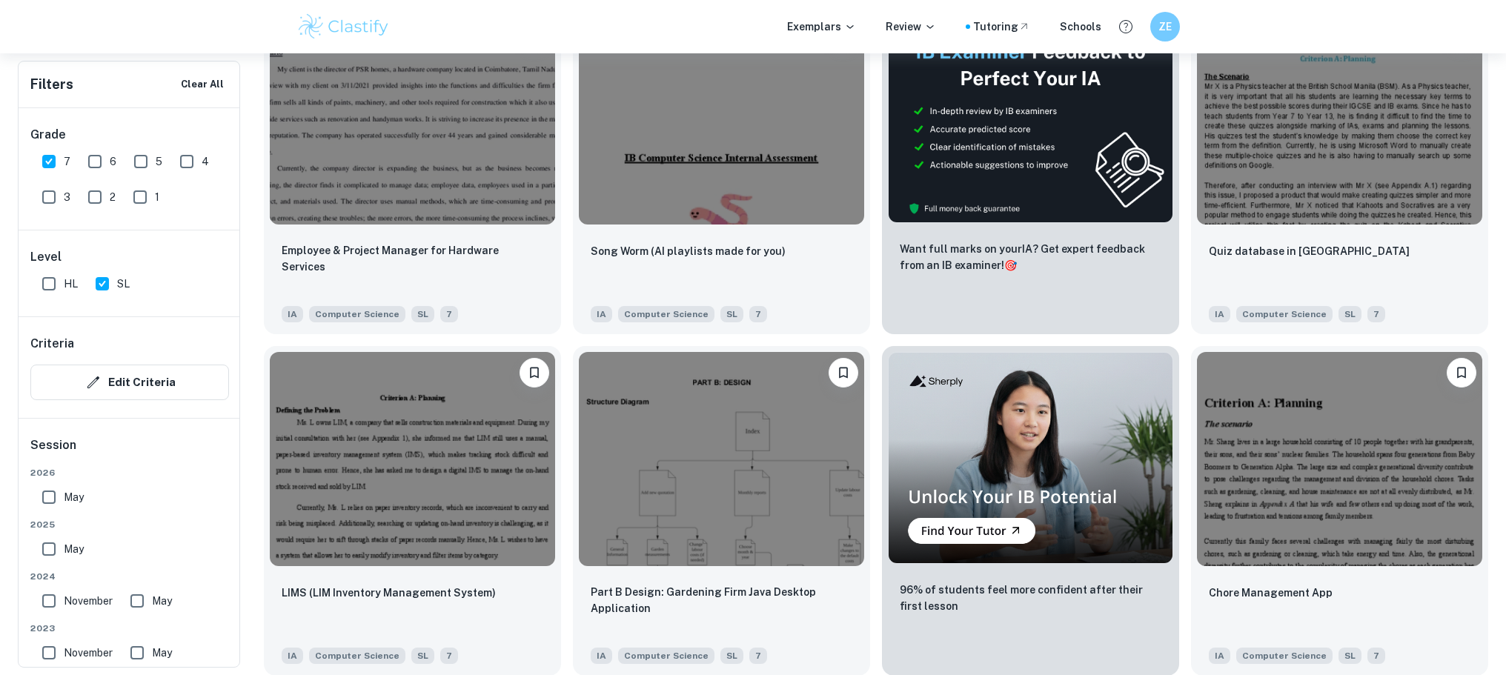
click at [103, 283] on input "SL" at bounding box center [102, 284] width 30 height 30
checkbox input "false"
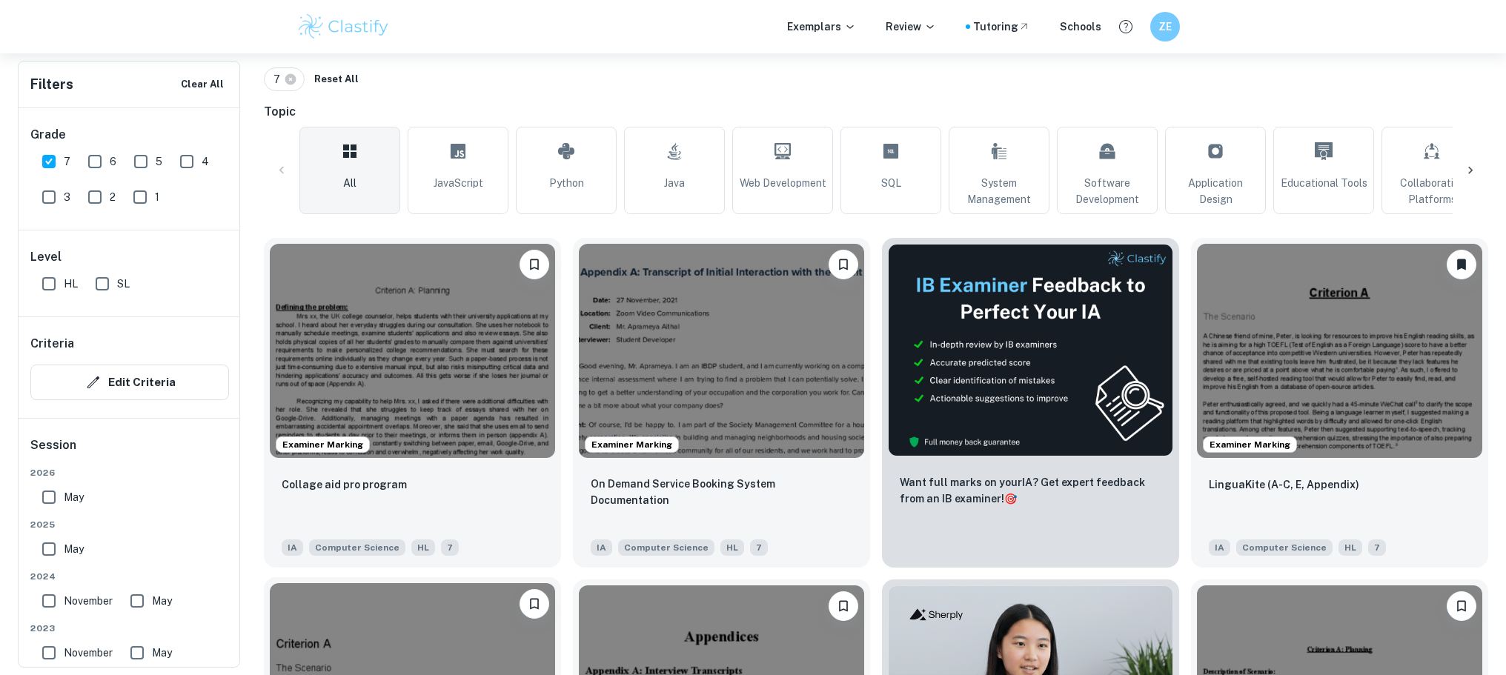
scroll to position [364, 0]
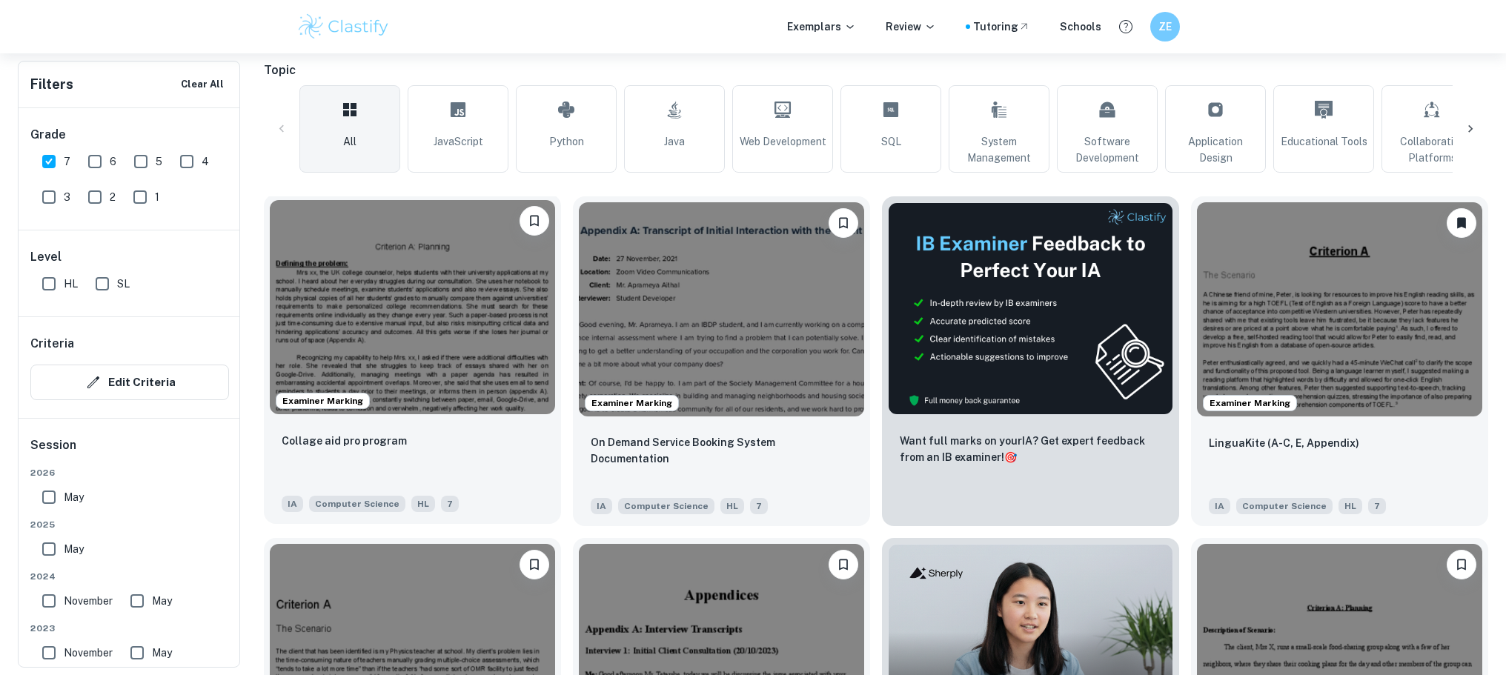
click at [460, 314] on img at bounding box center [412, 307] width 285 height 214
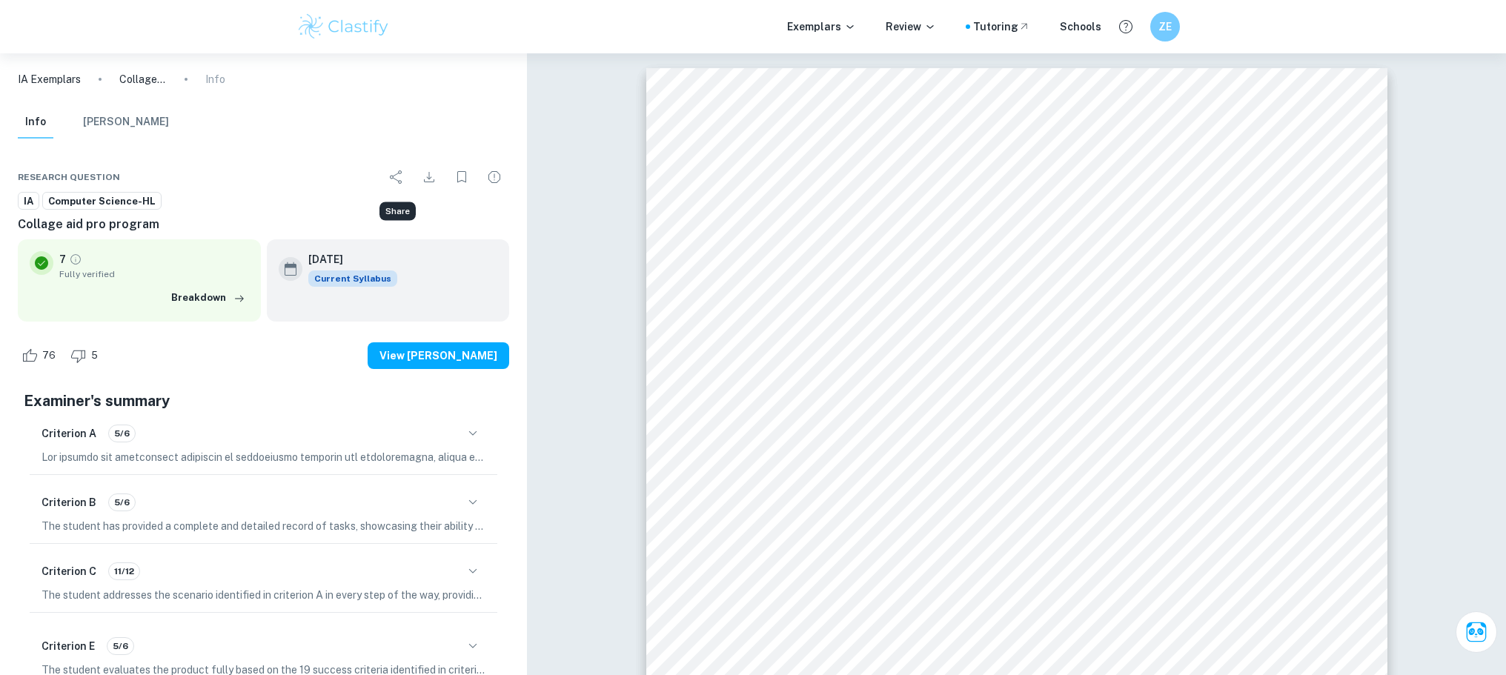
click at [433, 174] on icon "Download" at bounding box center [429, 177] width 18 height 18
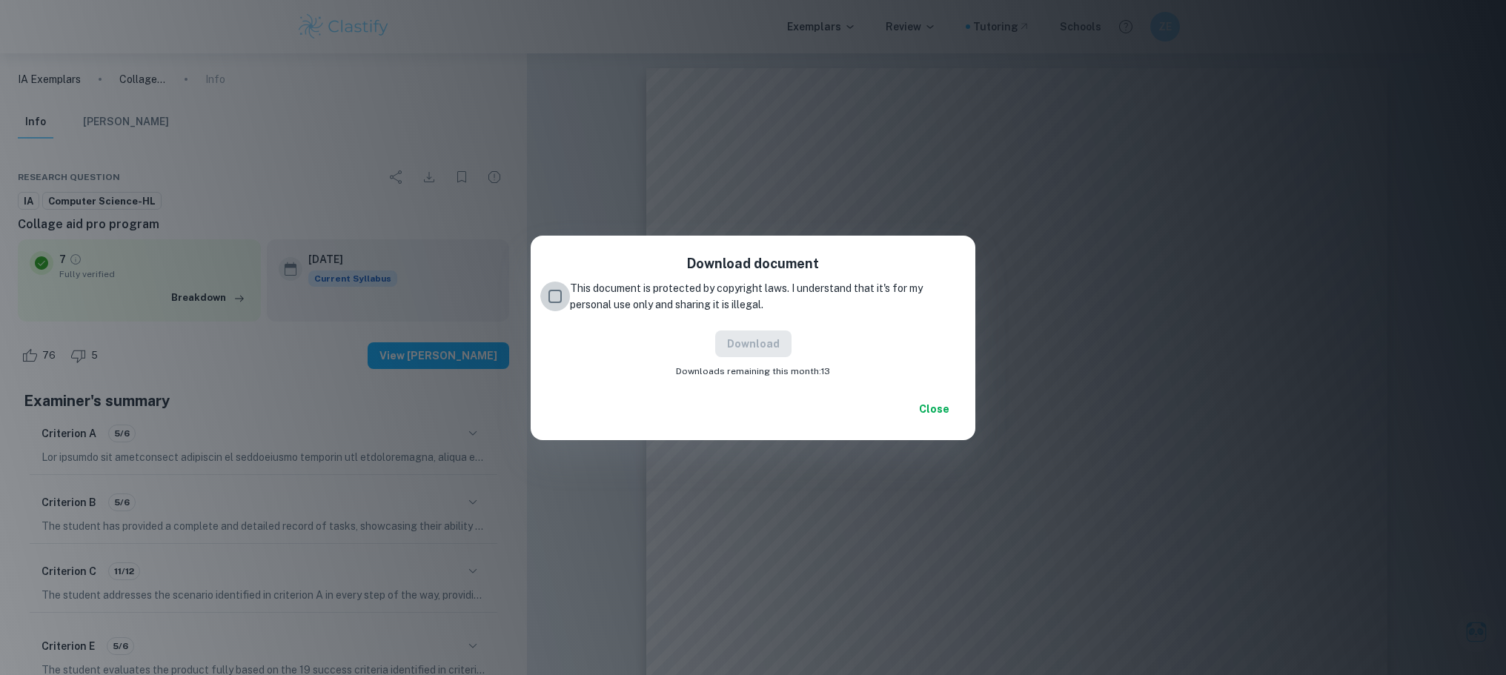
click at [559, 295] on input "This document is protected by copyright laws. I understand that it's for my per…" at bounding box center [555, 297] width 30 height 30
checkbox input "true"
click at [759, 346] on button "Download" at bounding box center [753, 344] width 76 height 27
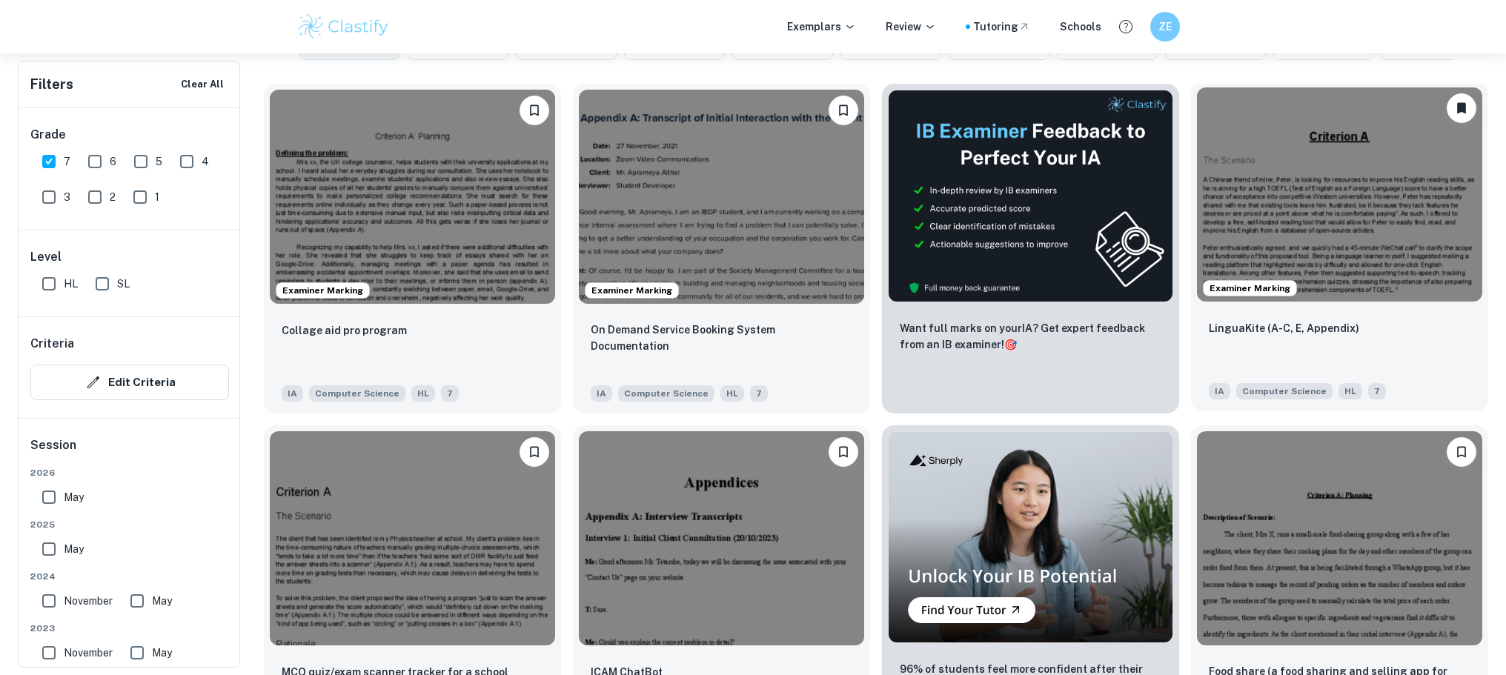
scroll to position [404, 0]
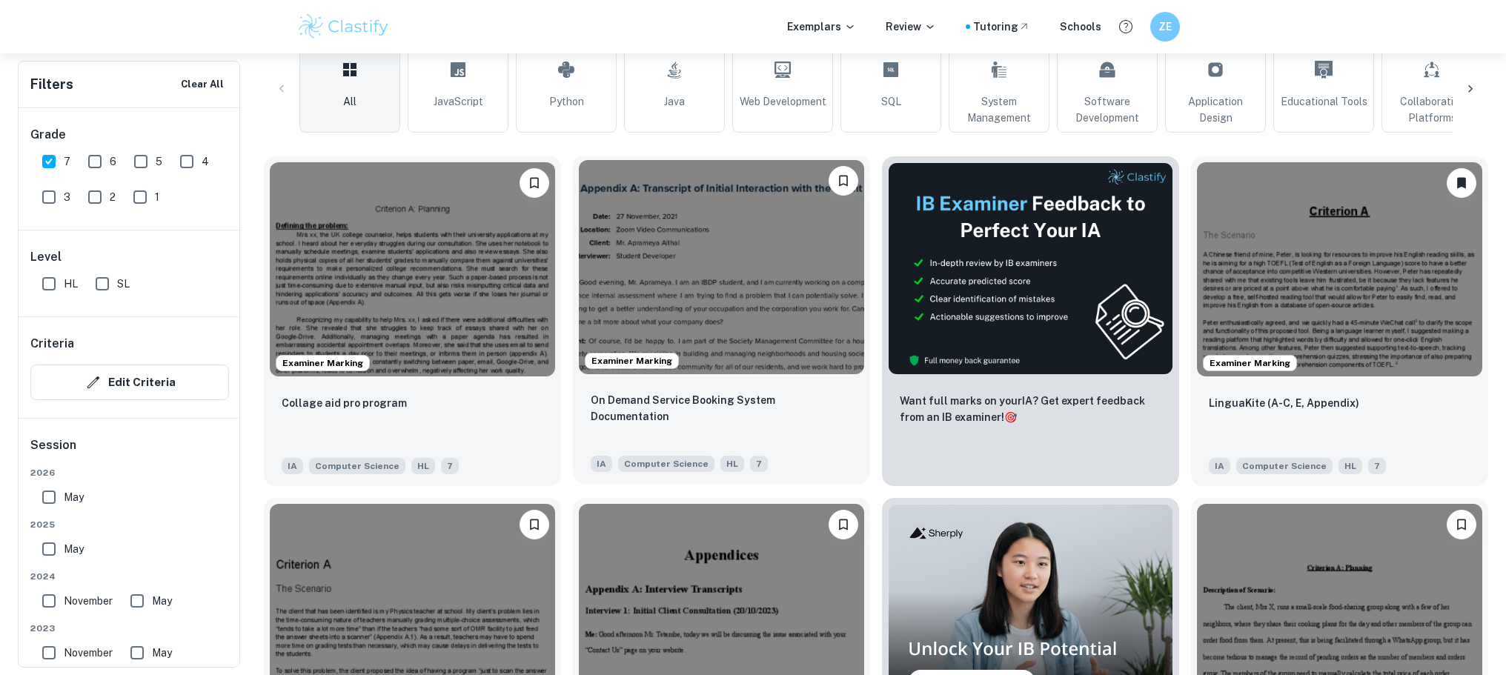
click at [728, 244] on img at bounding box center [721, 267] width 285 height 214
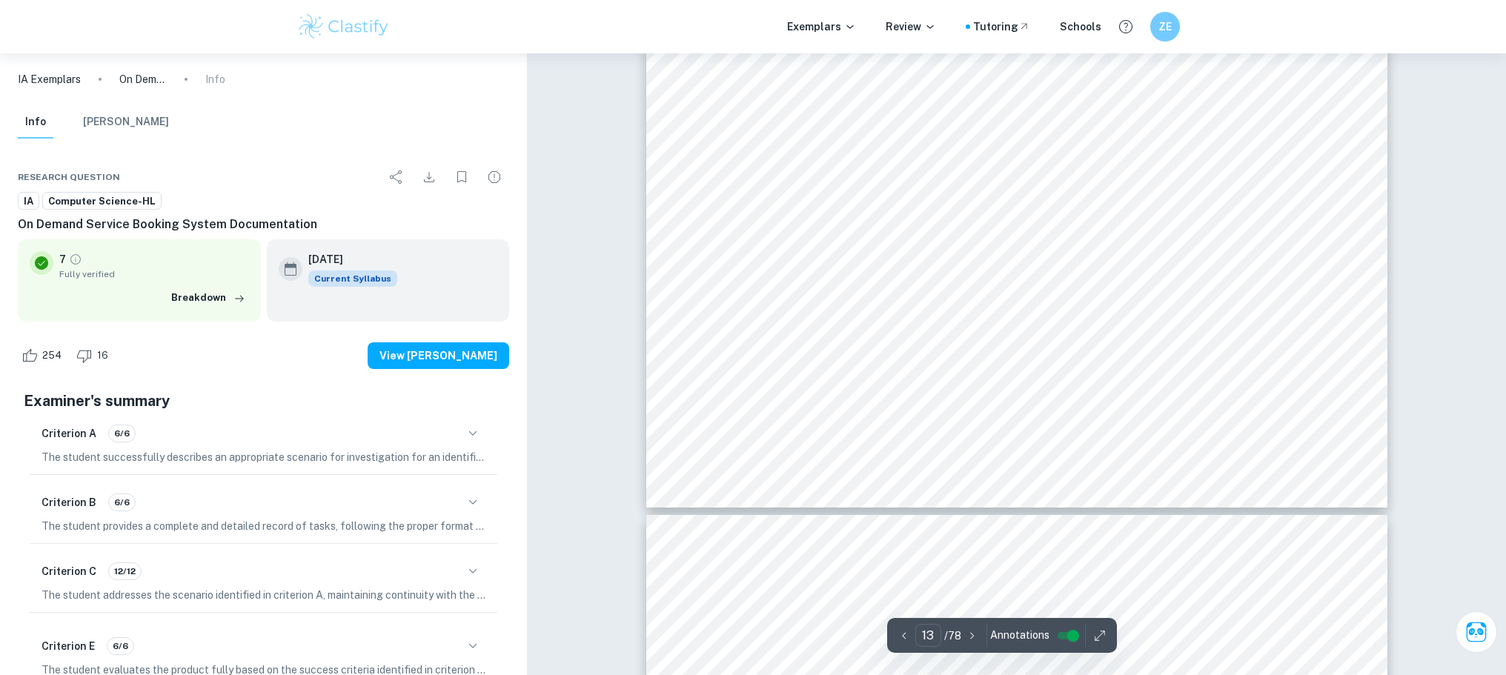
type input "14"
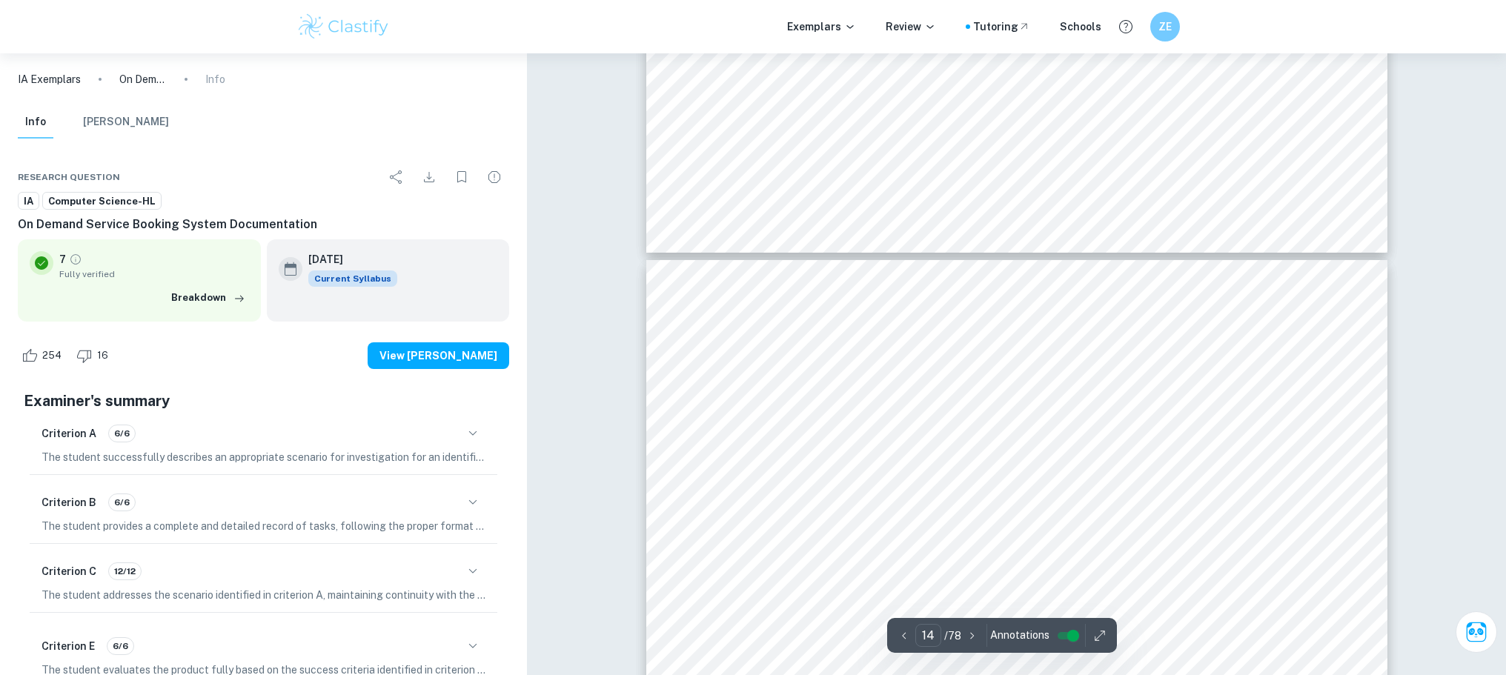
scroll to position [13509, 0]
click at [431, 177] on icon "Download" at bounding box center [429, 177] width 18 height 18
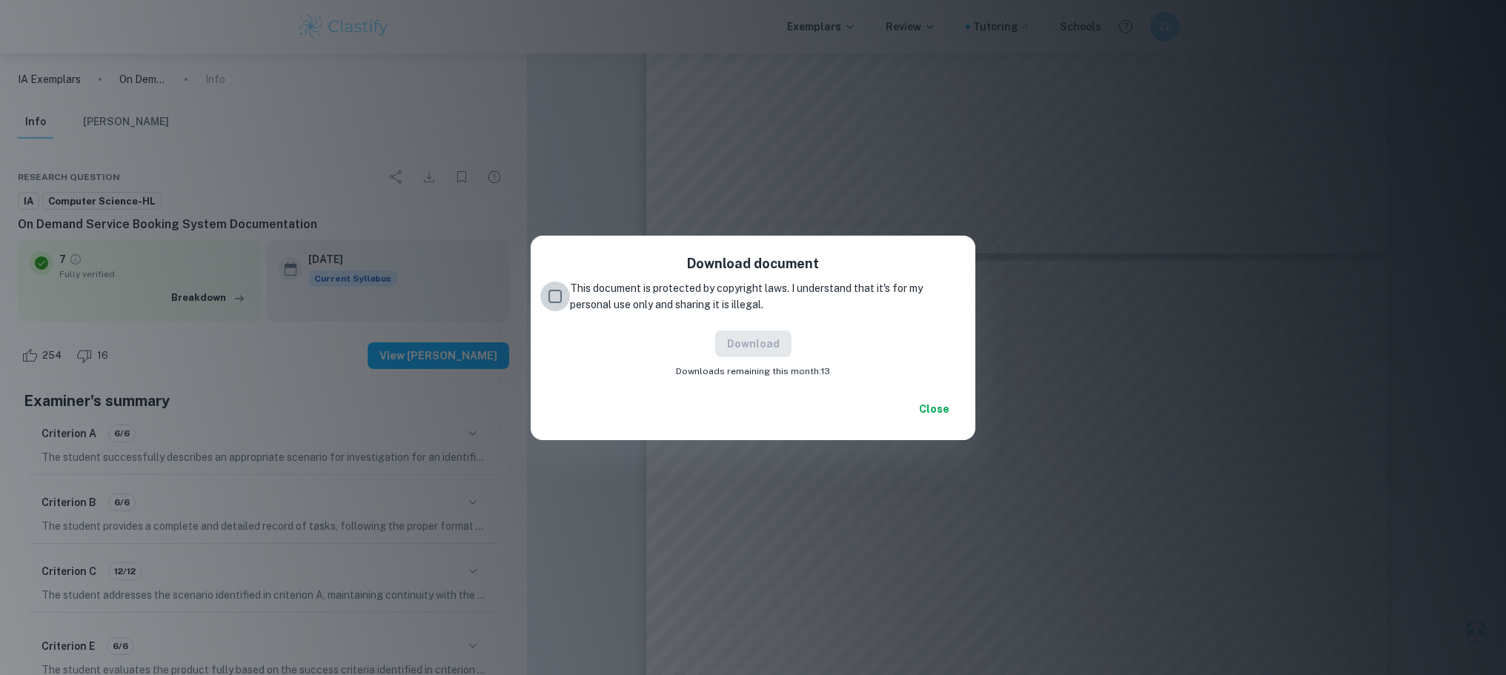
click at [553, 302] on input "This document is protected by copyright laws. I understand that it's for my per…" at bounding box center [555, 297] width 30 height 30
checkbox input "true"
click at [760, 337] on button "Download" at bounding box center [753, 344] width 76 height 27
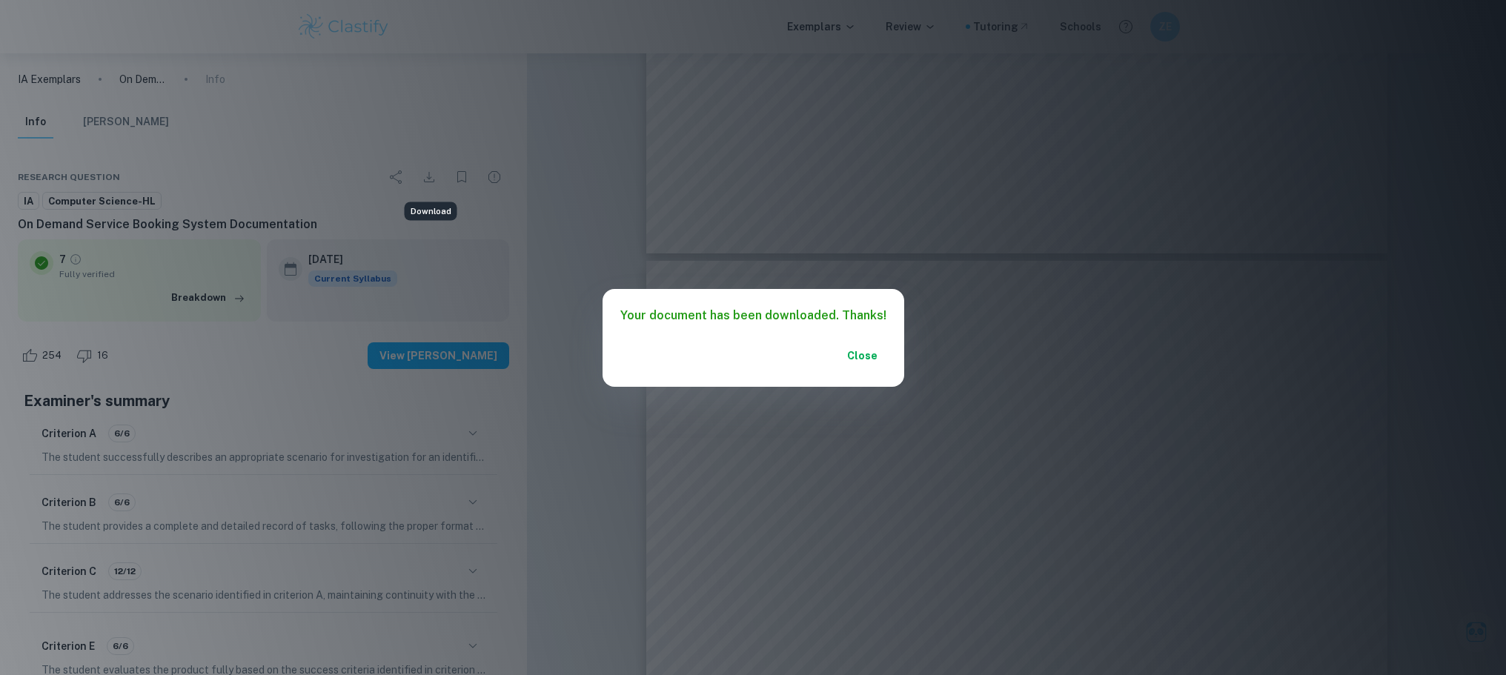
click at [860, 358] on button "Close" at bounding box center [862, 355] width 47 height 27
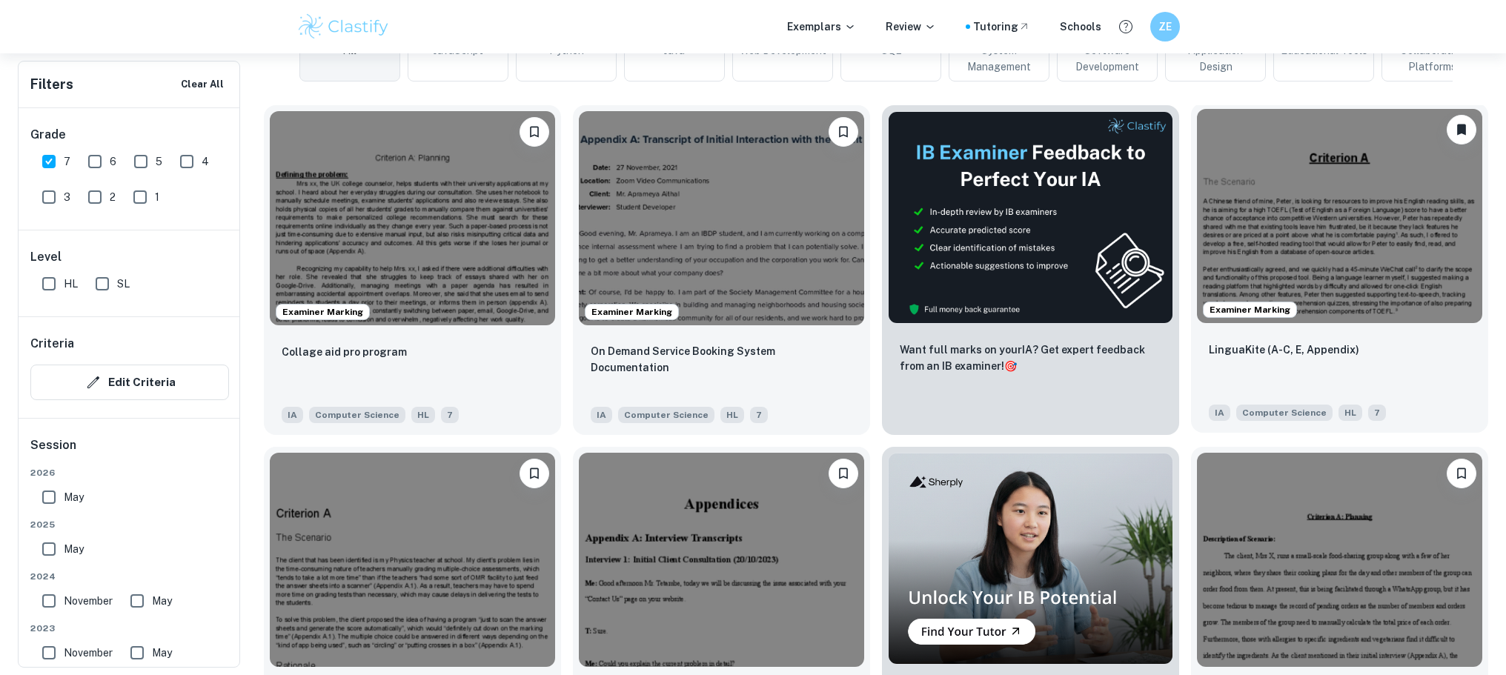
scroll to position [449, 0]
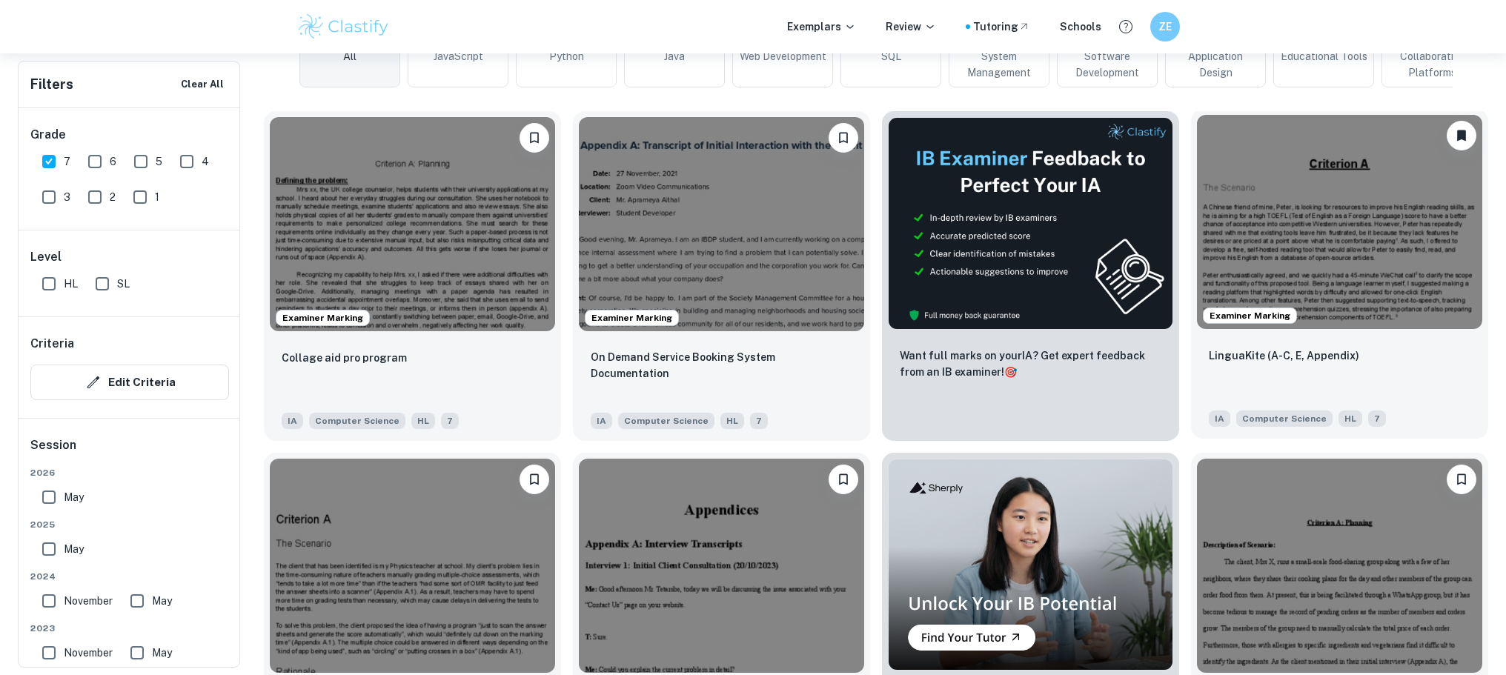
click at [1326, 233] on img at bounding box center [1339, 222] width 285 height 214
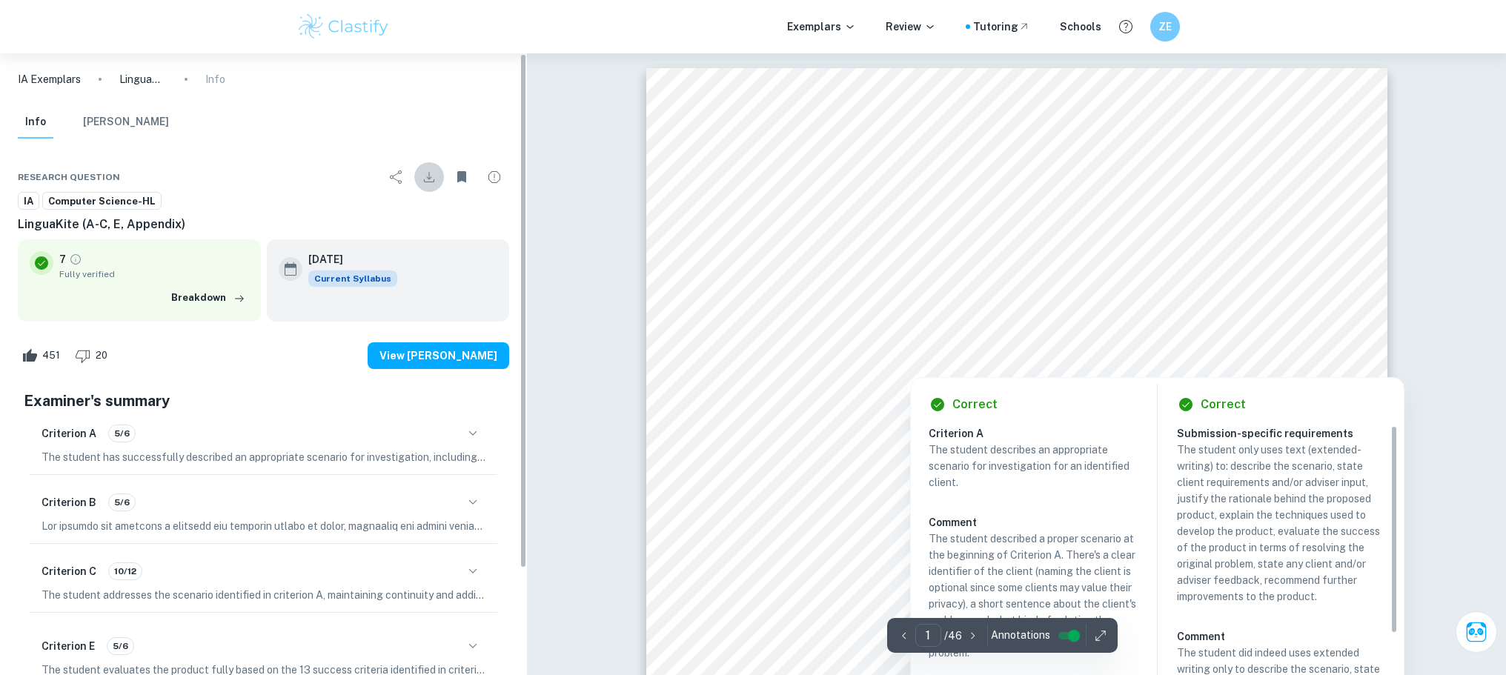
click at [425, 173] on icon "Download" at bounding box center [429, 177] width 18 height 18
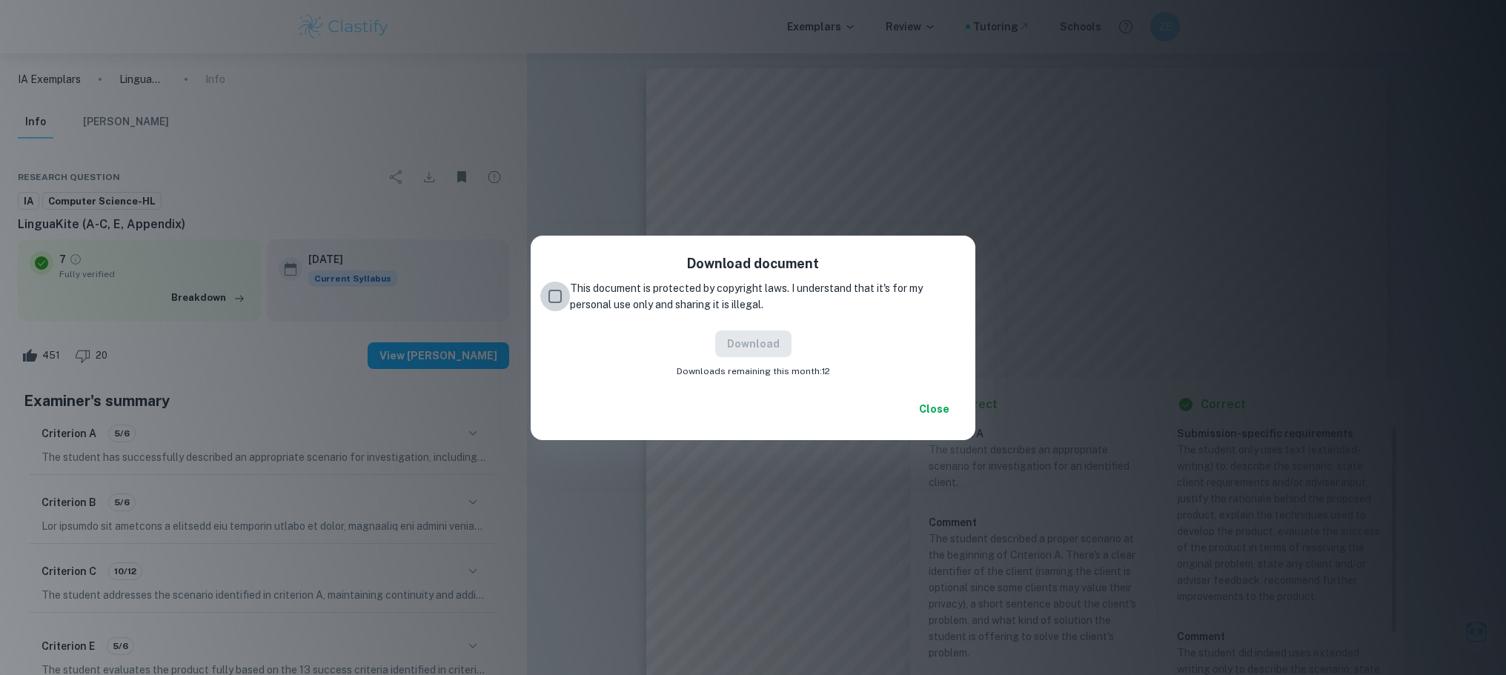
drag, startPoint x: 549, startPoint y: 291, endPoint x: 649, endPoint y: 328, distance: 106.3
click at [554, 291] on input "This document is protected by copyright laws. I understand that it's for my per…" at bounding box center [555, 297] width 30 height 30
checkbox input "true"
click at [743, 342] on button "Download" at bounding box center [753, 344] width 76 height 27
